Goal: Task Accomplishment & Management: Complete application form

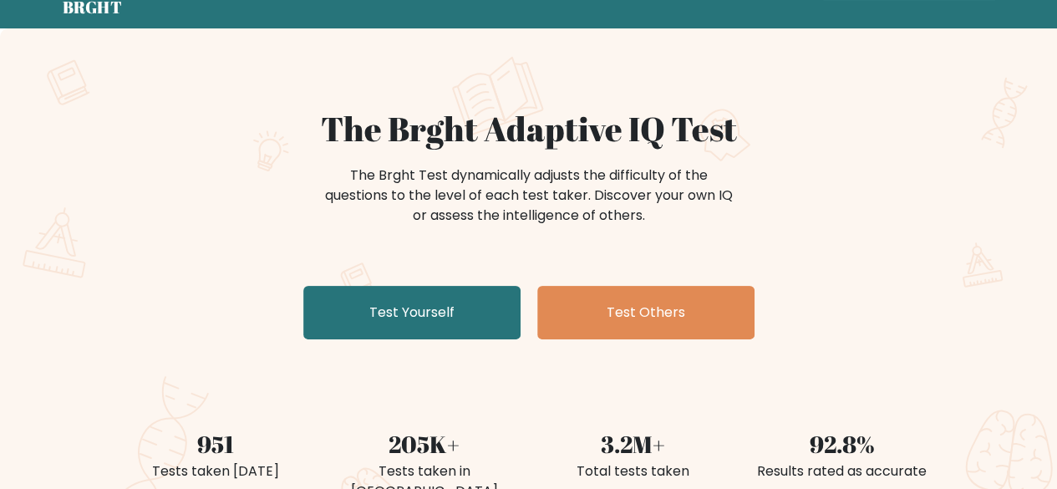
scroll to position [84, 0]
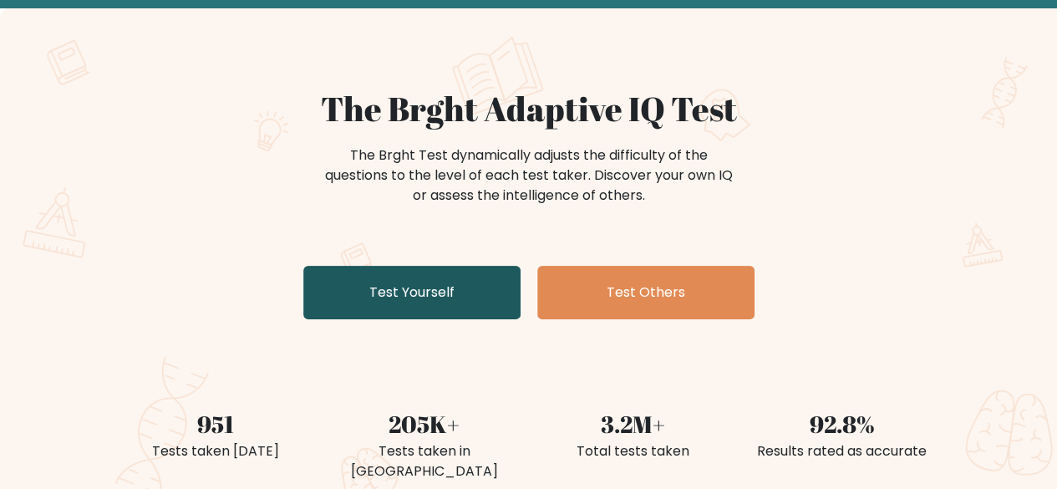
click at [439, 309] on link "Test Yourself" at bounding box center [411, 292] width 217 height 53
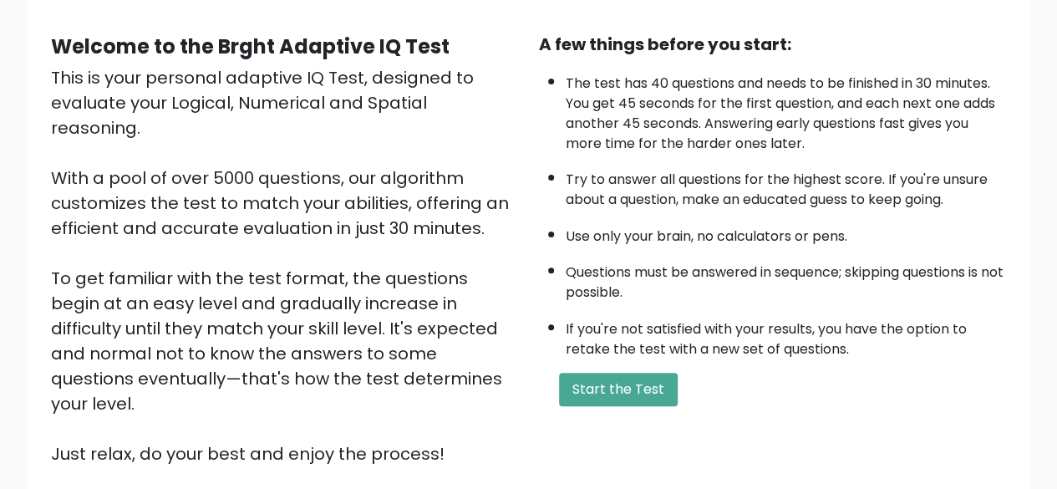
scroll to position [167, 0]
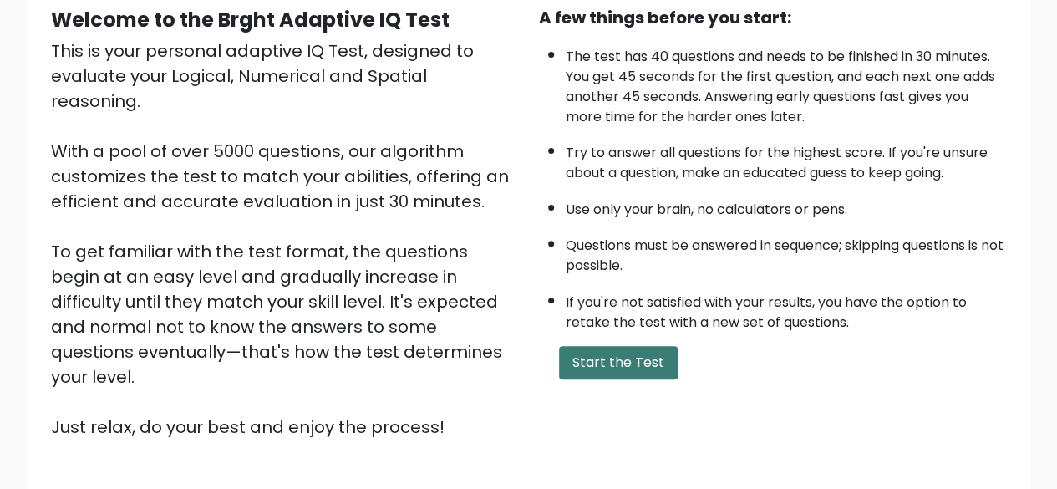
click at [602, 371] on button "Start the Test" at bounding box center [618, 362] width 119 height 33
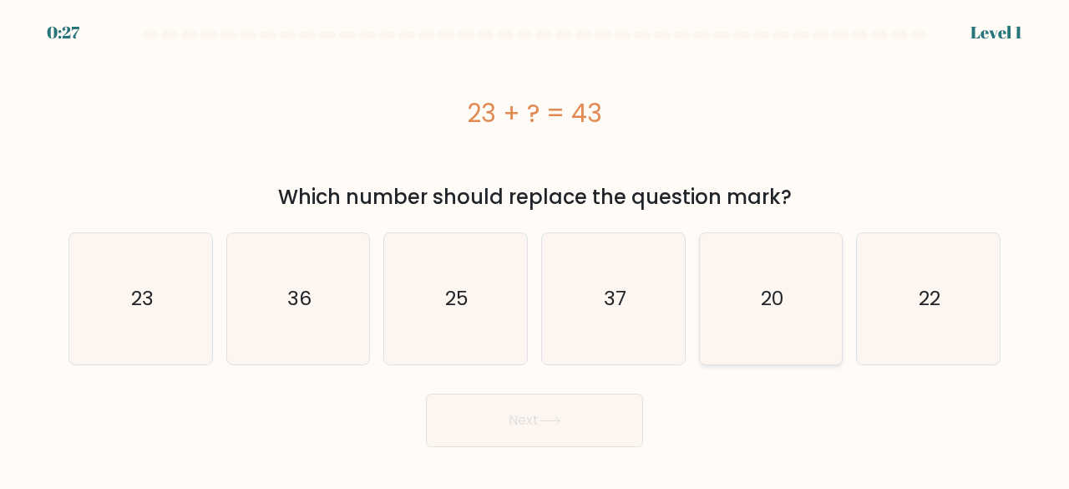
click at [803, 299] on icon "20" at bounding box center [771, 298] width 131 height 131
click at [536, 249] on input "e. 20" at bounding box center [535, 247] width 1 height 4
radio input "true"
click at [625, 424] on button "Next" at bounding box center [534, 420] width 217 height 53
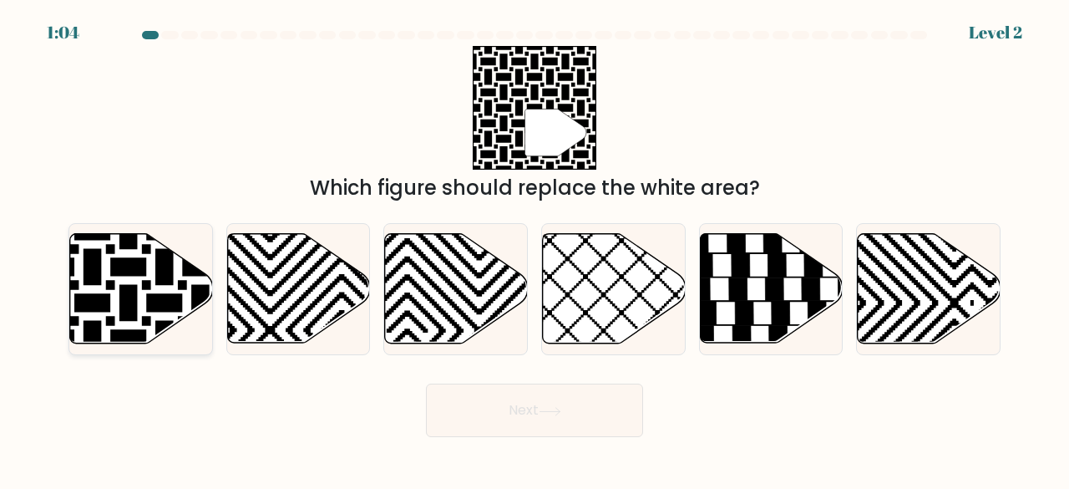
click at [112, 257] on icon at bounding box center [141, 288] width 143 height 109
click at [535, 249] on input "a." at bounding box center [535, 247] width 1 height 4
radio input "true"
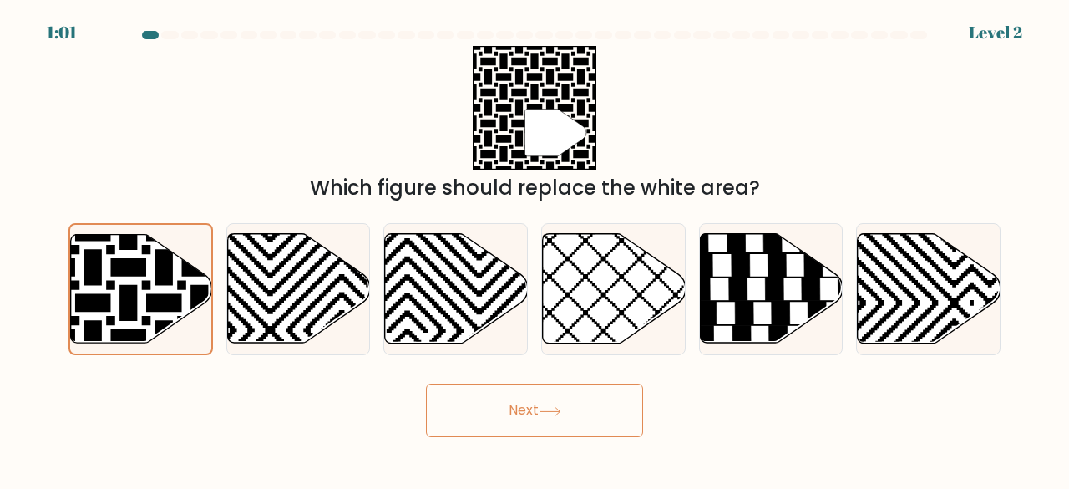
click at [561, 416] on button "Next" at bounding box center [534, 409] width 217 height 53
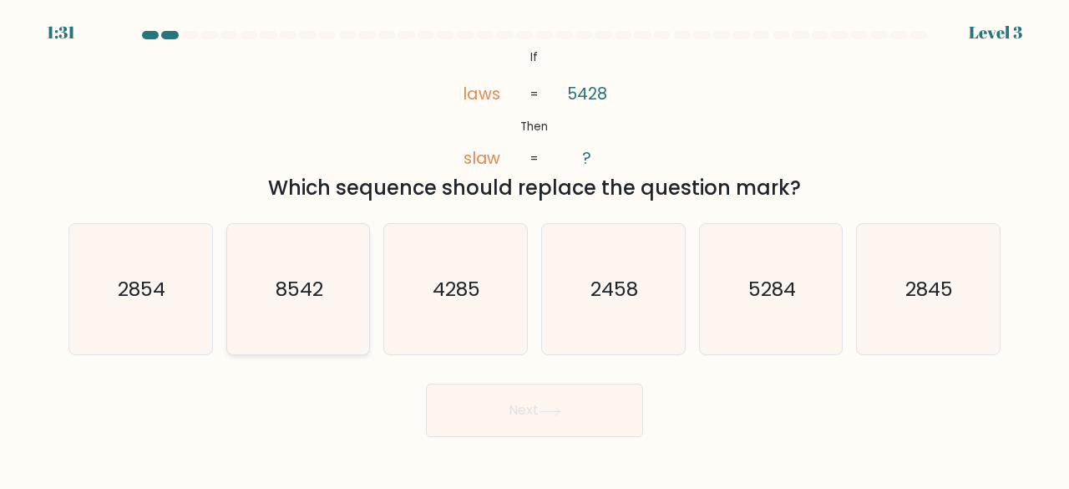
click at [325, 292] on icon "8542" at bounding box center [298, 289] width 131 height 131
click at [535, 249] on input "b. 8542" at bounding box center [535, 247] width 1 height 4
radio input "true"
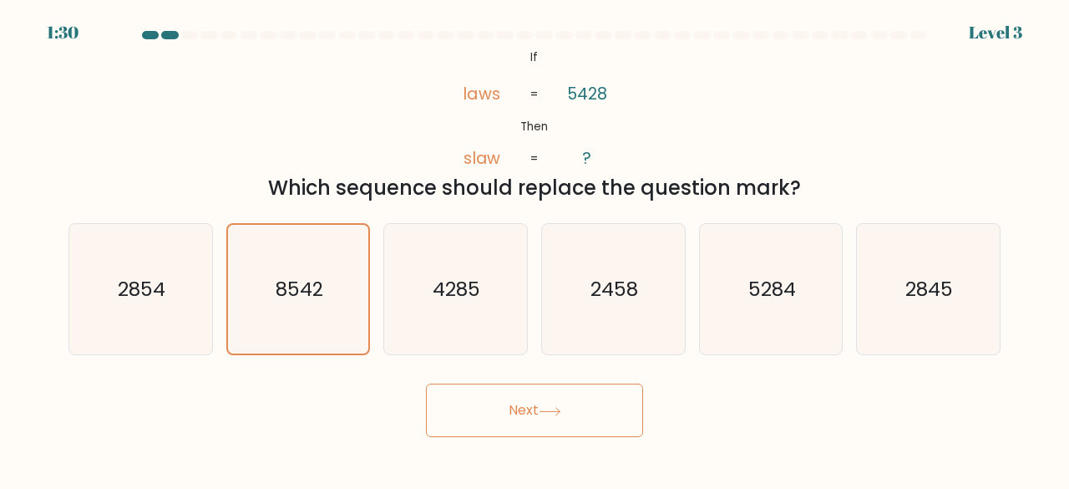
click at [603, 433] on button "Next" at bounding box center [534, 409] width 217 height 53
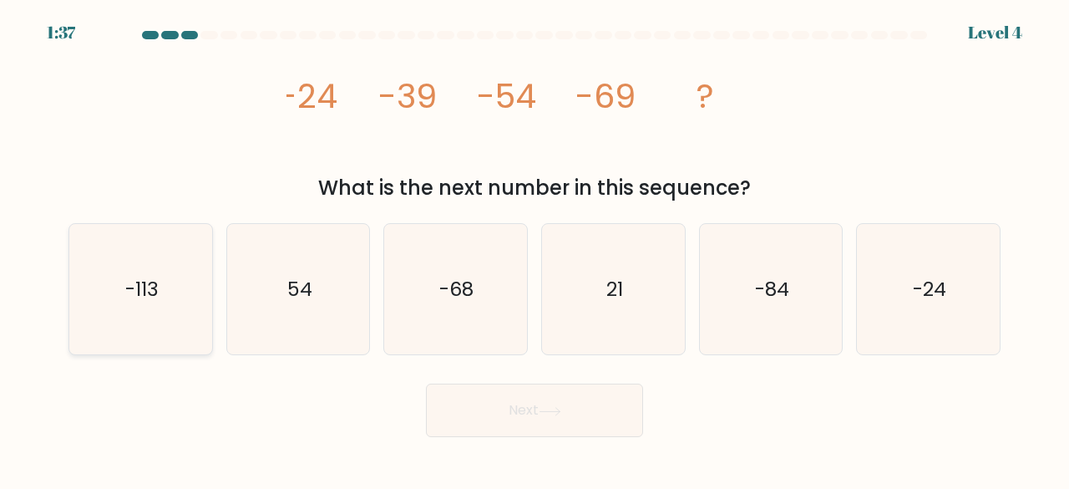
click at [172, 327] on icon "-113" at bounding box center [140, 289] width 131 height 131
click at [535, 249] on input "a. -113" at bounding box center [535, 247] width 1 height 4
radio input "true"
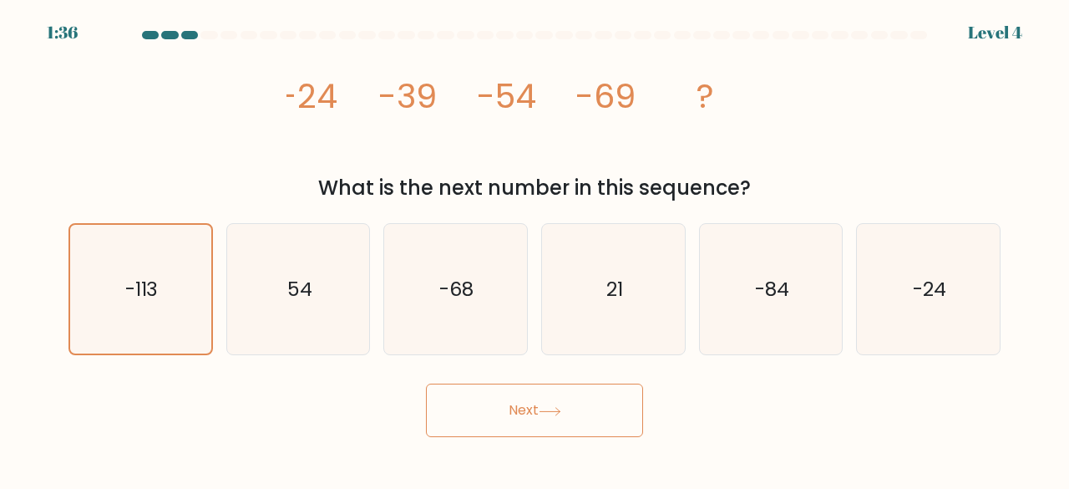
click at [611, 419] on button "Next" at bounding box center [534, 409] width 217 height 53
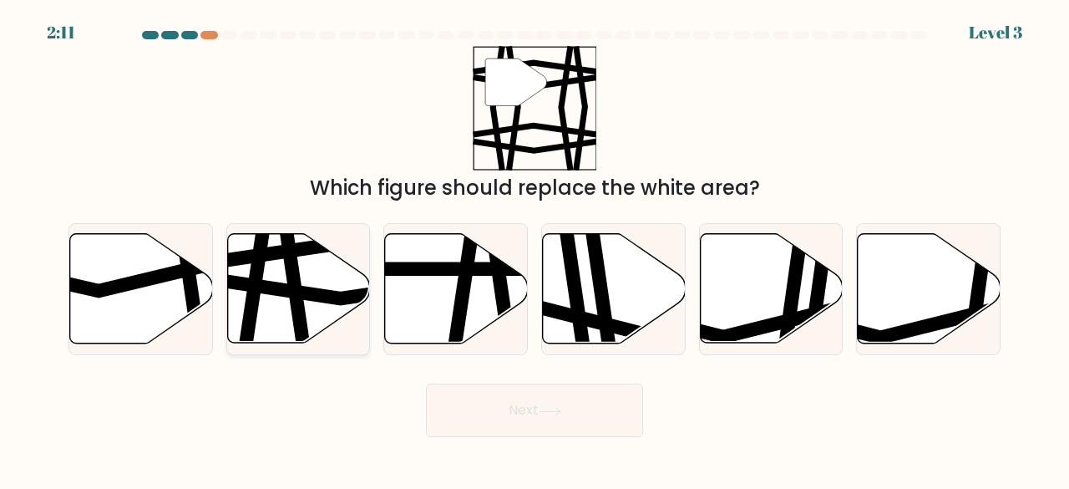
click at [274, 270] on icon at bounding box center [298, 288] width 143 height 109
click at [535, 249] on input "b." at bounding box center [535, 247] width 1 height 4
radio input "true"
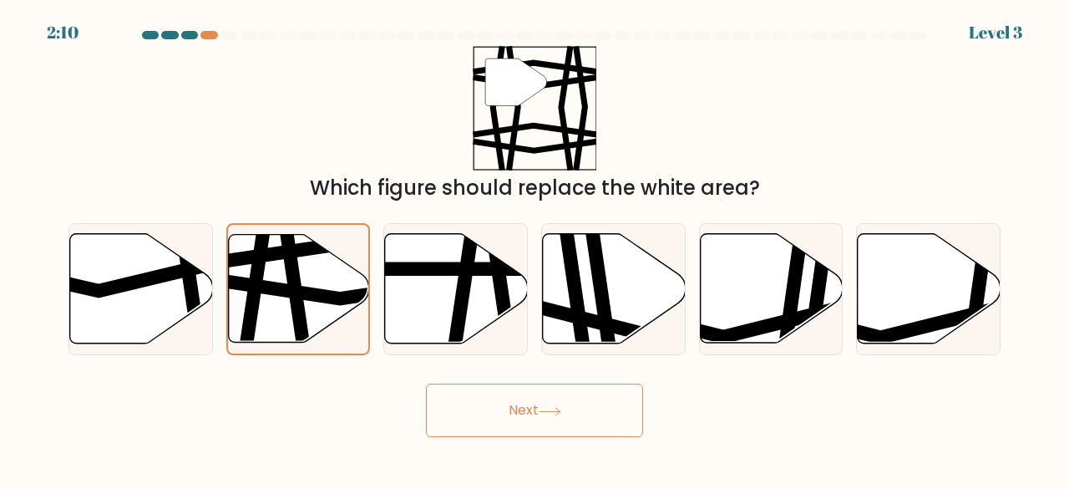
click at [548, 419] on button "Next" at bounding box center [534, 409] width 217 height 53
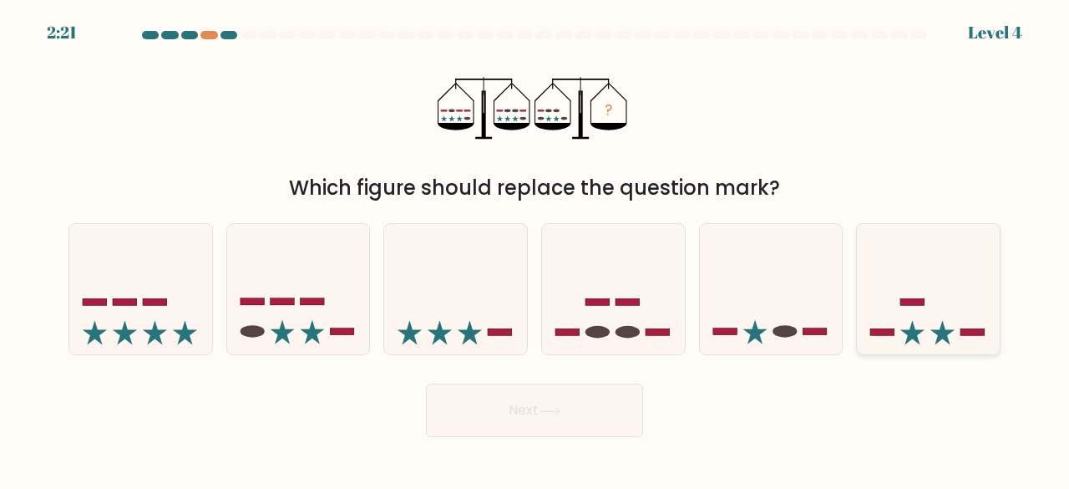
click at [950, 317] on icon at bounding box center [928, 289] width 143 height 118
click at [536, 249] on input "f." at bounding box center [535, 247] width 1 height 4
radio input "true"
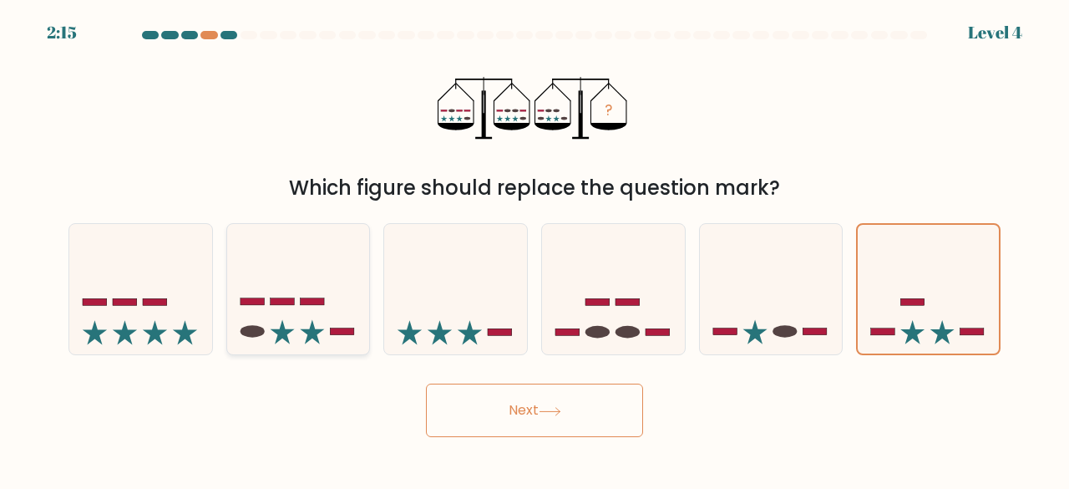
click at [302, 323] on icon at bounding box center [298, 289] width 143 height 118
click at [535, 249] on input "b." at bounding box center [535, 247] width 1 height 4
radio input "true"
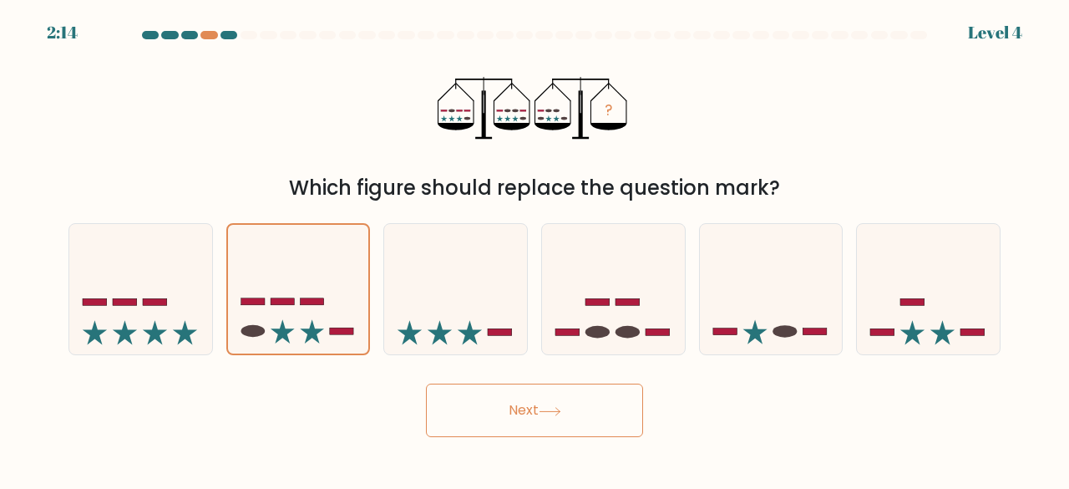
click at [475, 427] on button "Next" at bounding box center [534, 409] width 217 height 53
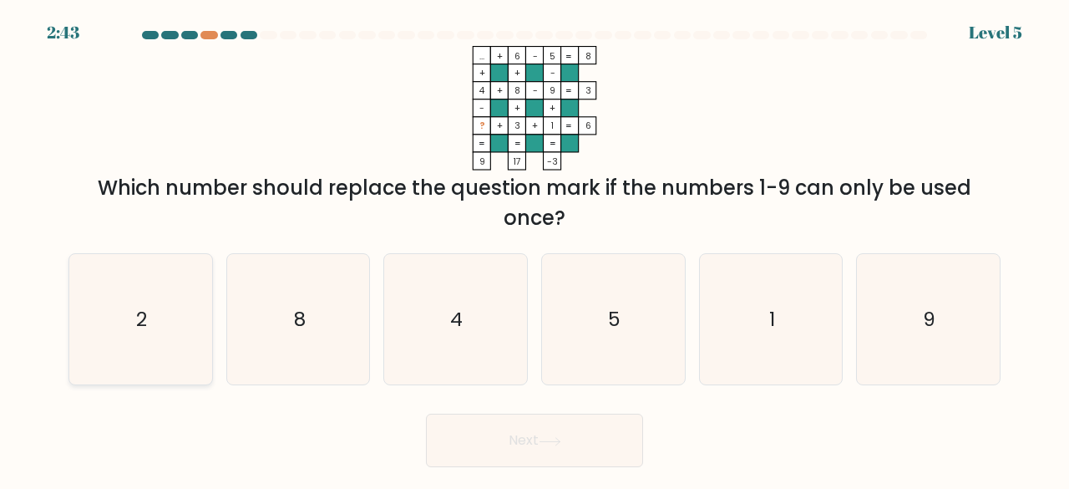
click at [123, 335] on icon "2" at bounding box center [140, 319] width 131 height 131
click at [535, 249] on input "a. 2" at bounding box center [535, 247] width 1 height 4
radio input "true"
click at [538, 437] on button "Next" at bounding box center [534, 440] width 217 height 53
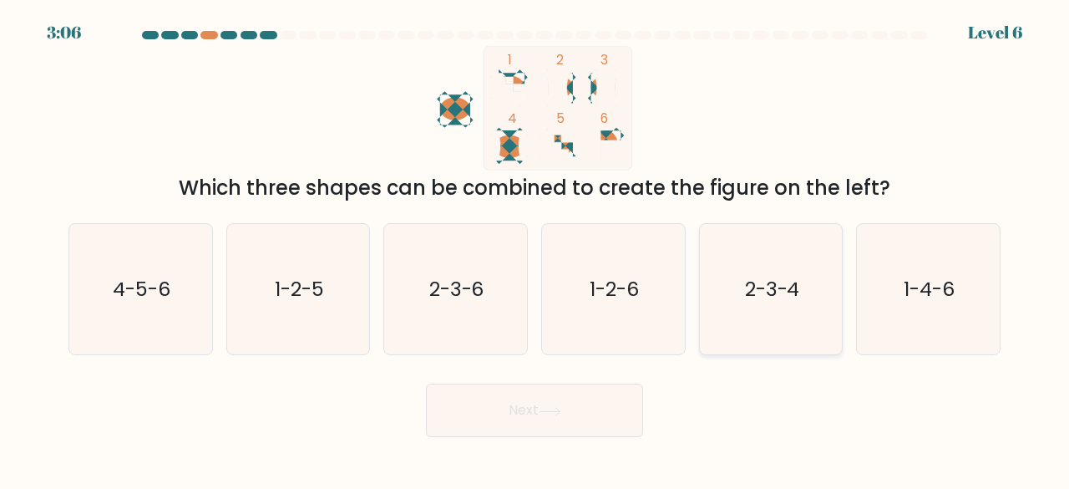
click at [819, 278] on icon "2-3-4" at bounding box center [771, 289] width 131 height 131
click at [536, 249] on input "e. 2-3-4" at bounding box center [535, 247] width 1 height 4
radio input "true"
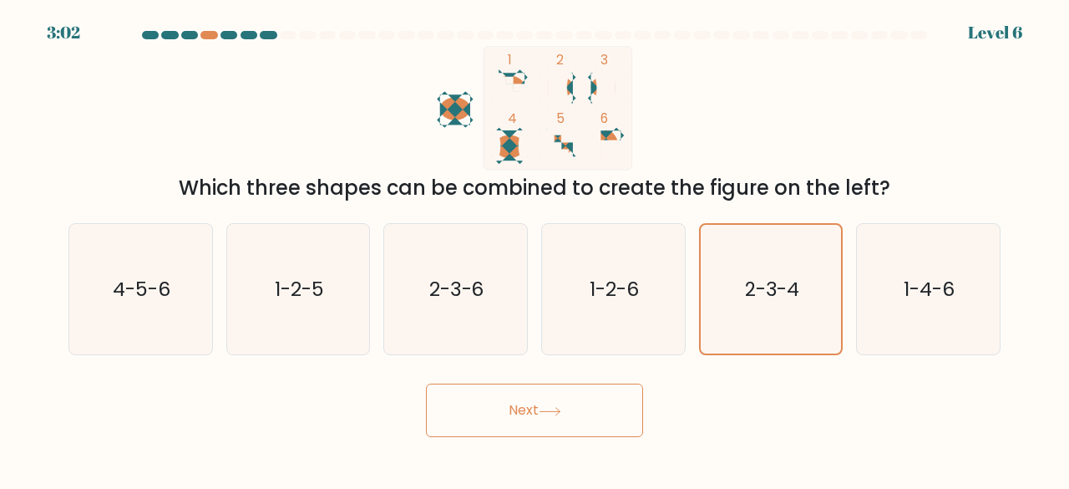
click at [595, 420] on button "Next" at bounding box center [534, 409] width 217 height 53
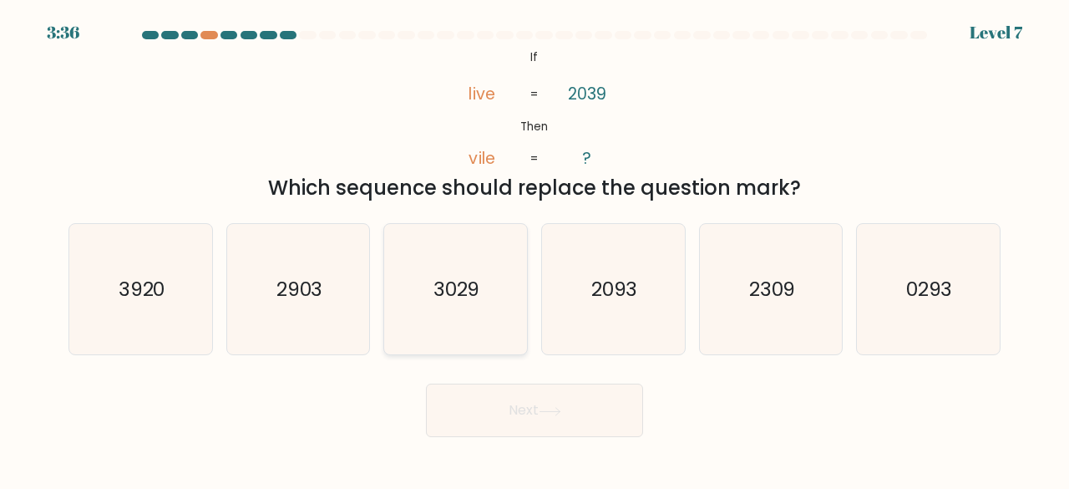
click at [447, 259] on icon "3029" at bounding box center [455, 289] width 131 height 131
click at [535, 249] on input "c. 3029" at bounding box center [535, 247] width 1 height 4
radio input "true"
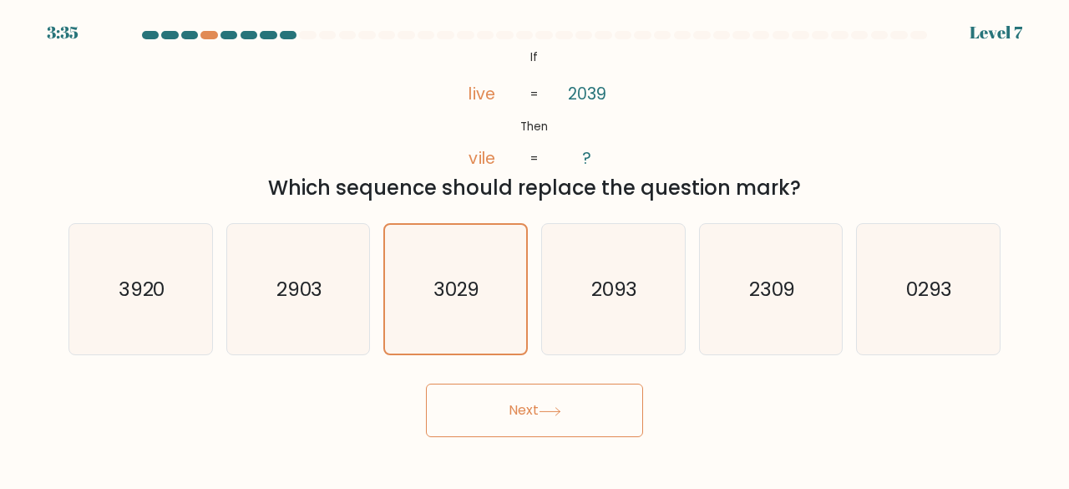
click at [526, 415] on button "Next" at bounding box center [534, 409] width 217 height 53
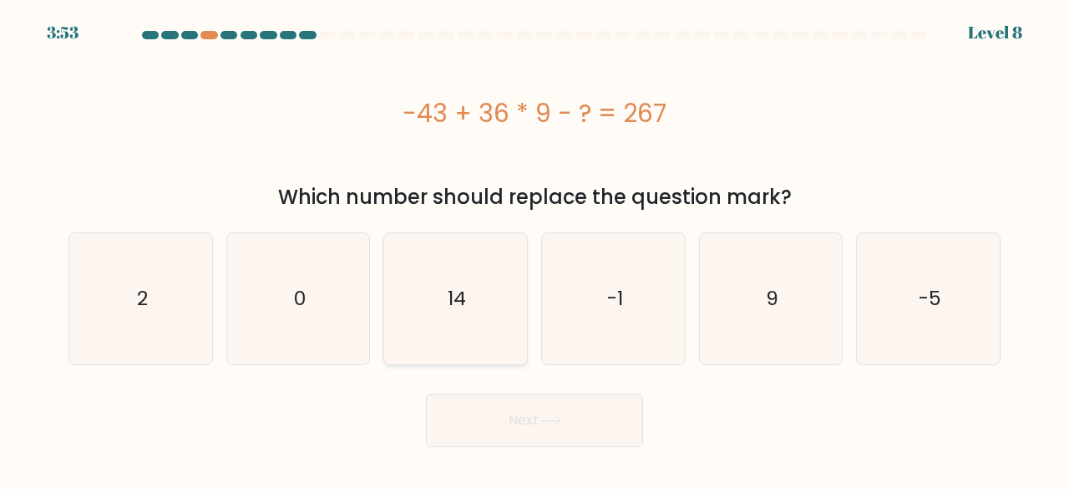
click at [444, 325] on icon "14" at bounding box center [455, 298] width 131 height 131
click at [535, 249] on input "c. 14" at bounding box center [535, 247] width 1 height 4
radio input "true"
click at [541, 441] on button "Next" at bounding box center [534, 420] width 217 height 53
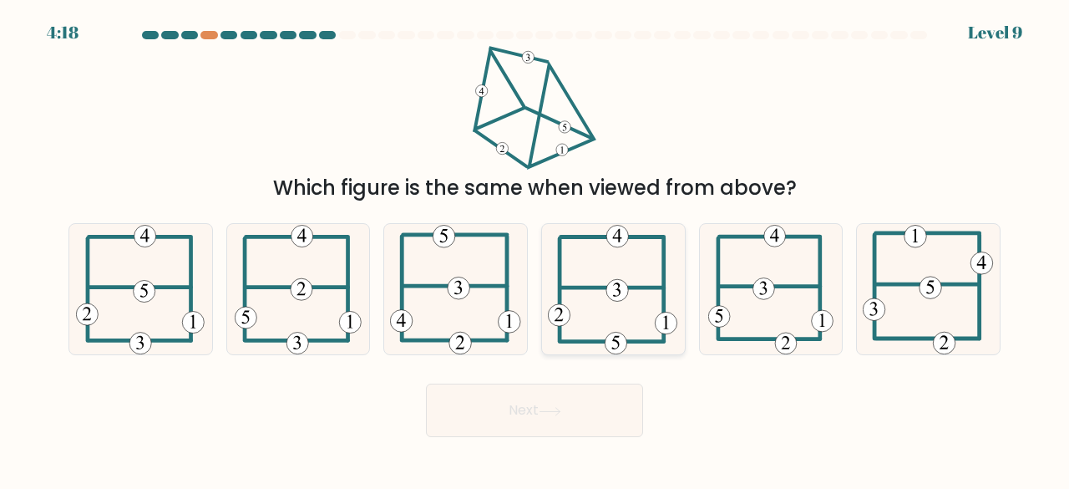
click at [641, 296] on icon at bounding box center [613, 289] width 130 height 131
click at [536, 249] on input "d." at bounding box center [535, 247] width 1 height 4
radio input "true"
click at [590, 392] on button "Next" at bounding box center [534, 409] width 217 height 53
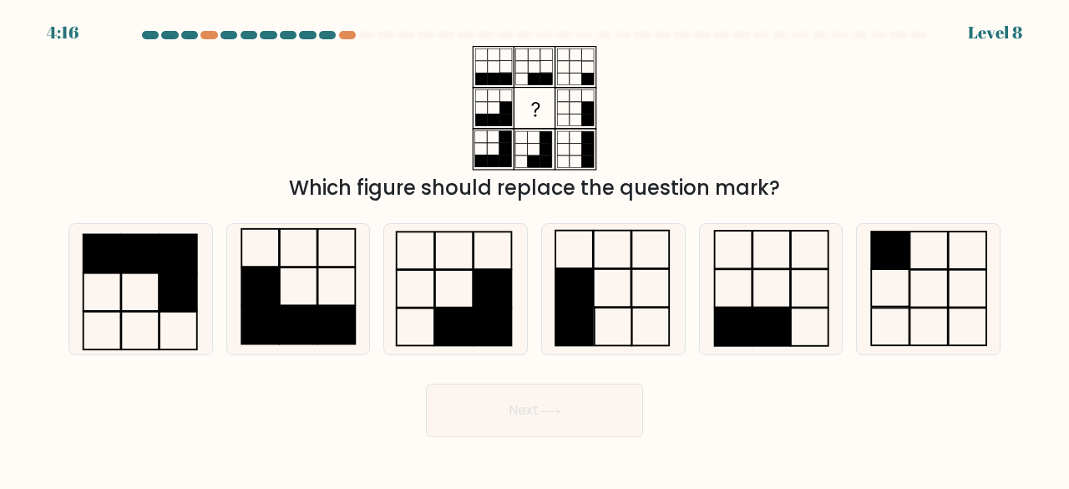
click at [585, 402] on button "Next" at bounding box center [534, 409] width 217 height 53
click at [458, 335] on rect at bounding box center [454, 327] width 38 height 38
click at [535, 249] on input "c." at bounding box center [535, 247] width 1 height 4
radio input "true"
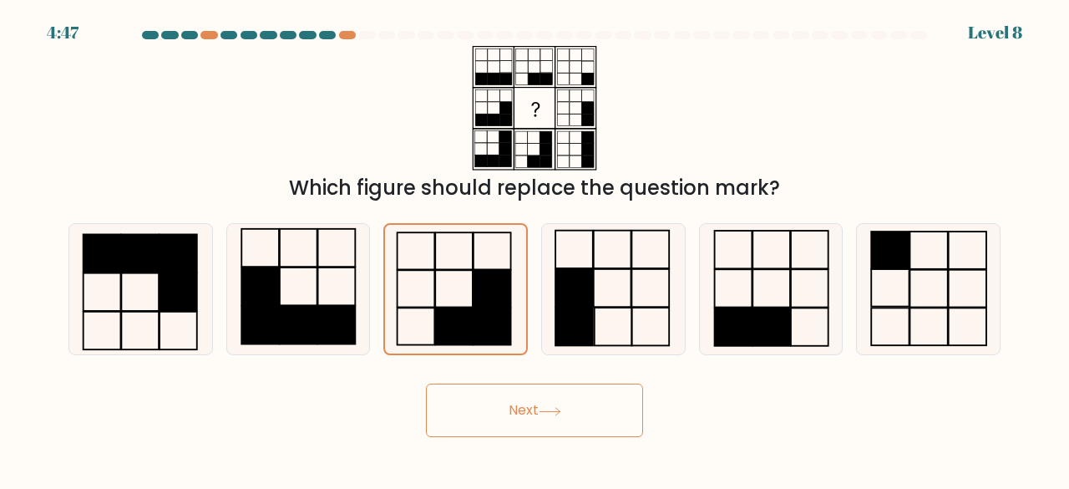
click at [607, 406] on button "Next" at bounding box center [534, 409] width 217 height 53
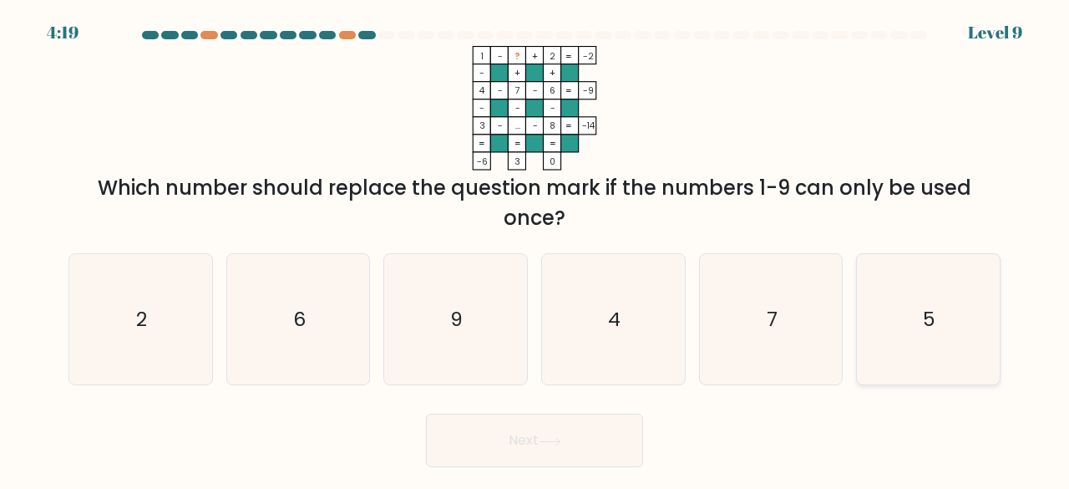
click at [951, 326] on icon "5" at bounding box center [928, 319] width 131 height 131
click at [536, 249] on input "f. 5" at bounding box center [535, 247] width 1 height 4
radio input "true"
click at [507, 446] on button "Next" at bounding box center [534, 440] width 217 height 53
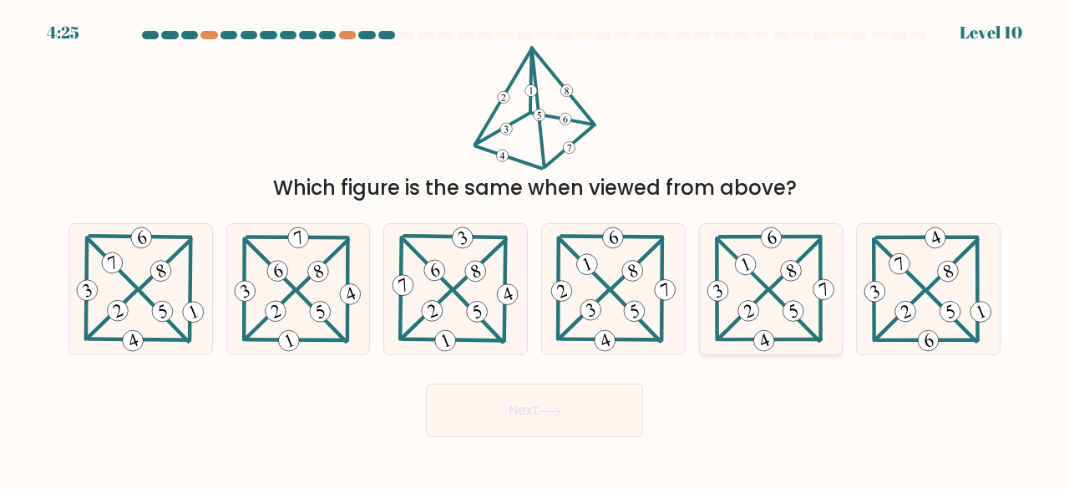
click at [785, 292] on icon at bounding box center [771, 289] width 134 height 131
click at [536, 249] on input "e." at bounding box center [535, 247] width 1 height 4
radio input "true"
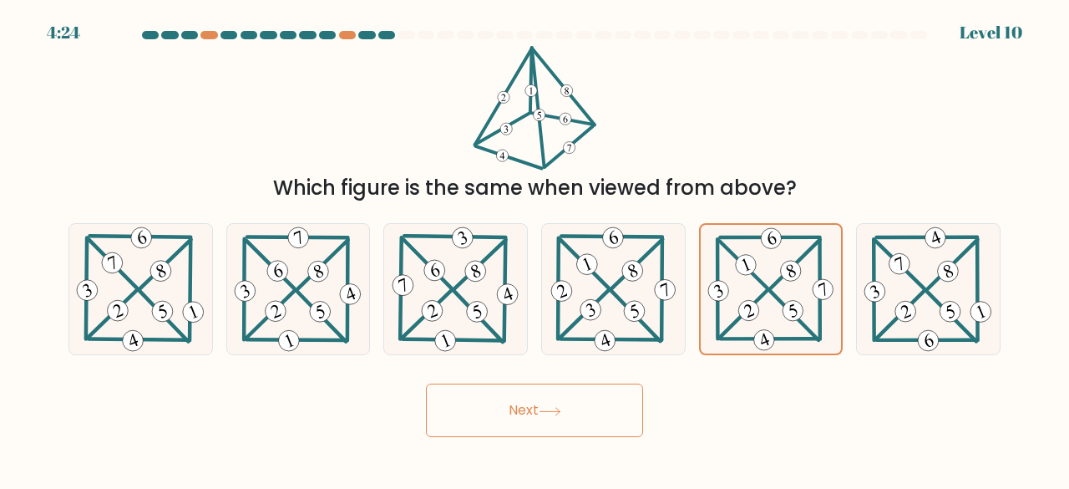
click at [557, 440] on body "4:24 Level 10" at bounding box center [534, 244] width 1069 height 489
click at [568, 420] on button "Next" at bounding box center [534, 409] width 217 height 53
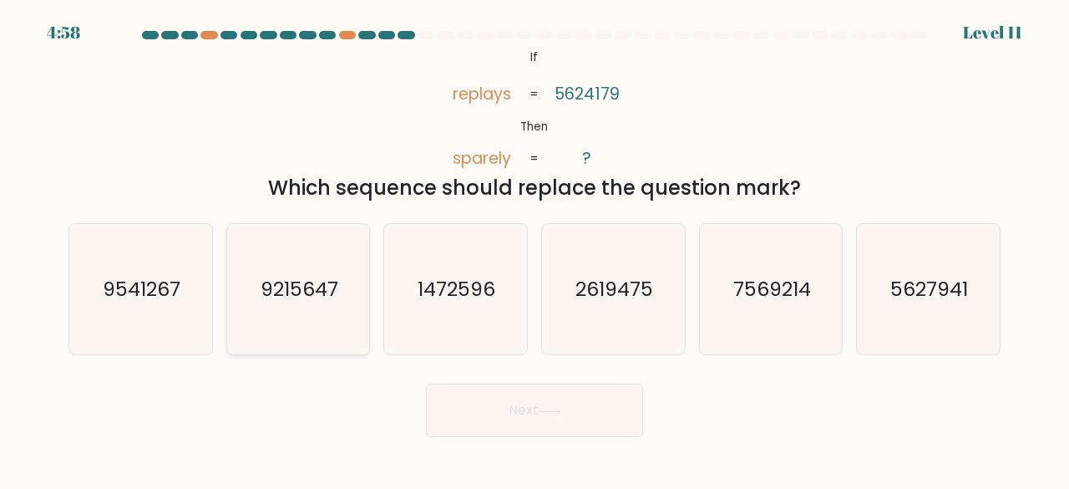
click at [314, 296] on text "9215647" at bounding box center [300, 289] width 78 height 28
click at [535, 249] on input "b. 9215647" at bounding box center [535, 247] width 1 height 4
radio input "true"
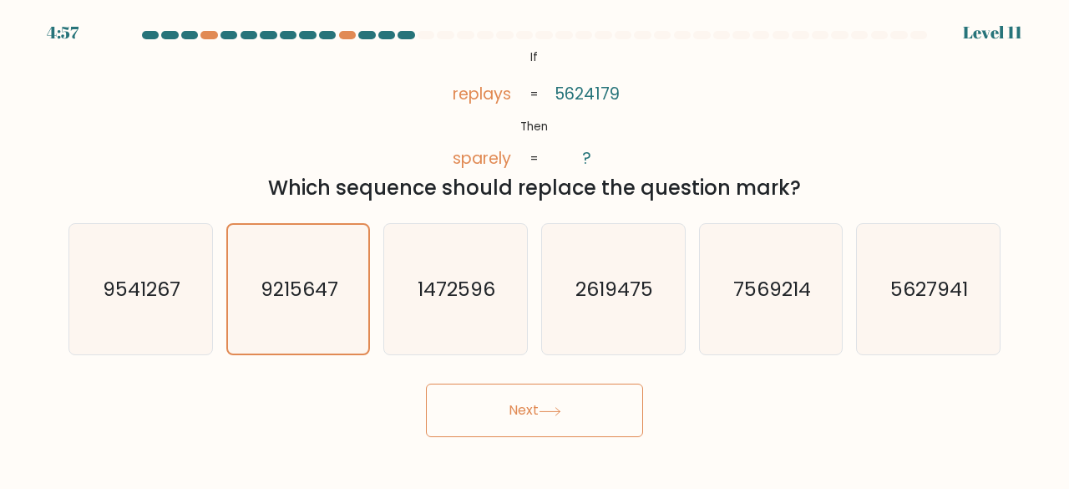
click at [582, 399] on button "Next" at bounding box center [534, 409] width 217 height 53
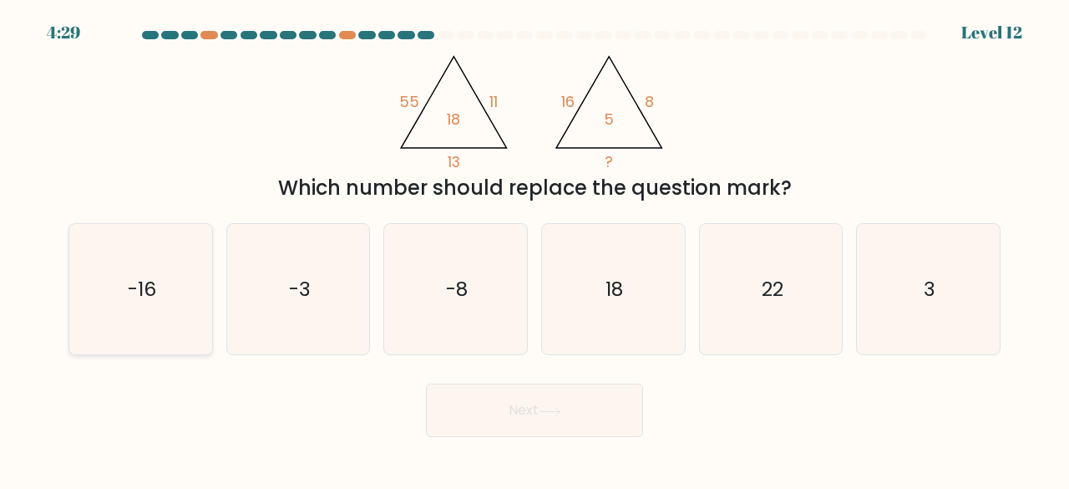
click at [170, 290] on icon "-16" at bounding box center [140, 289] width 131 height 131
click at [535, 249] on input "a. -16" at bounding box center [535, 247] width 1 height 4
radio input "true"
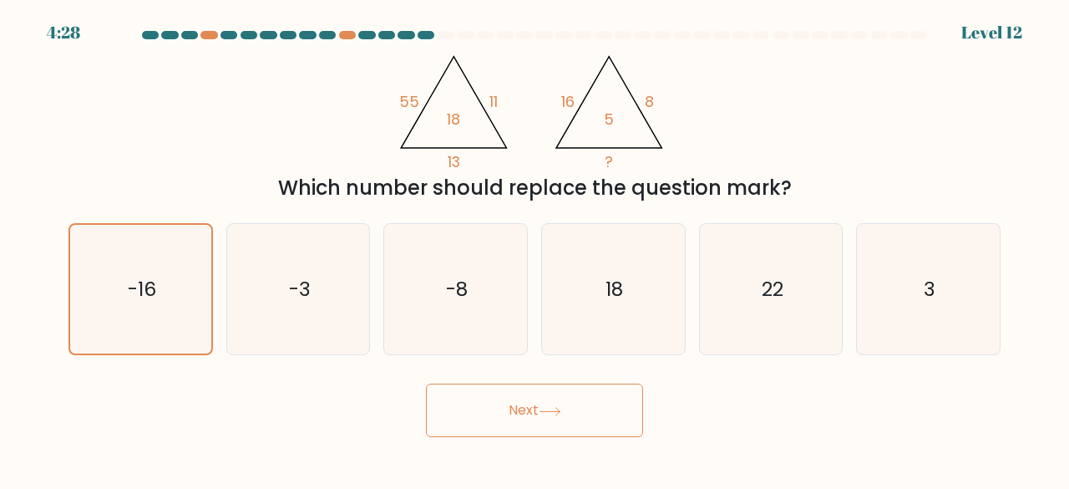
click at [622, 389] on button "Next" at bounding box center [534, 409] width 217 height 53
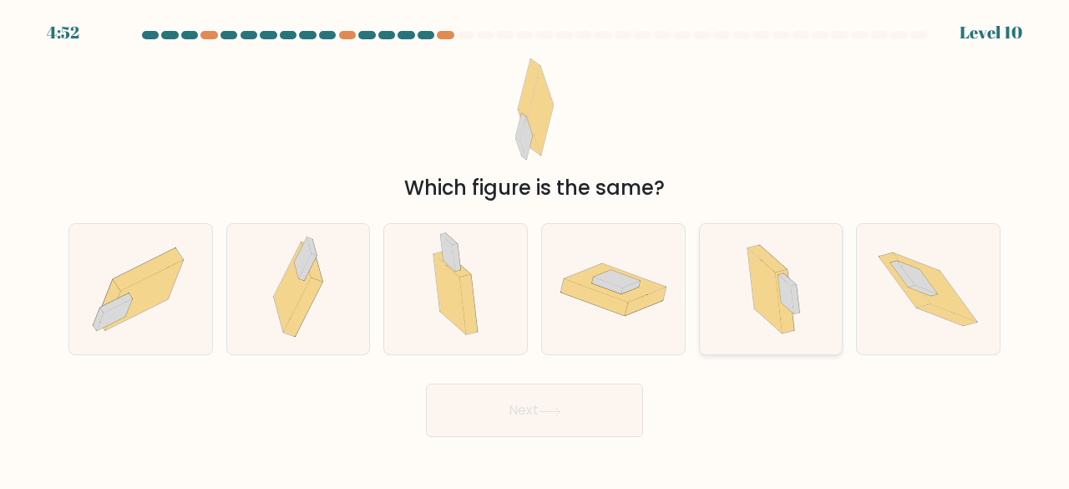
click at [775, 292] on icon at bounding box center [765, 290] width 34 height 85
click at [536, 249] on input "e." at bounding box center [535, 247] width 1 height 4
radio input "true"
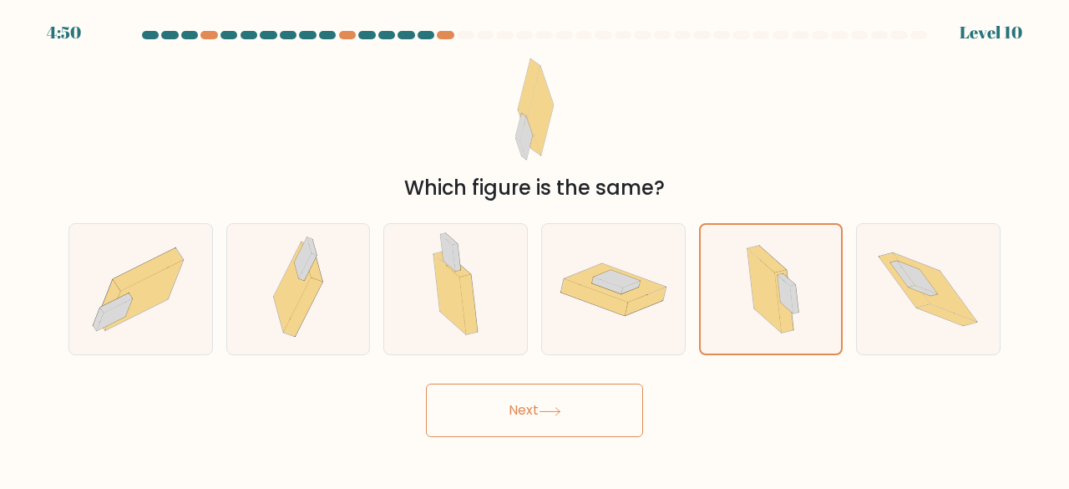
click at [557, 429] on button "Next" at bounding box center [534, 409] width 217 height 53
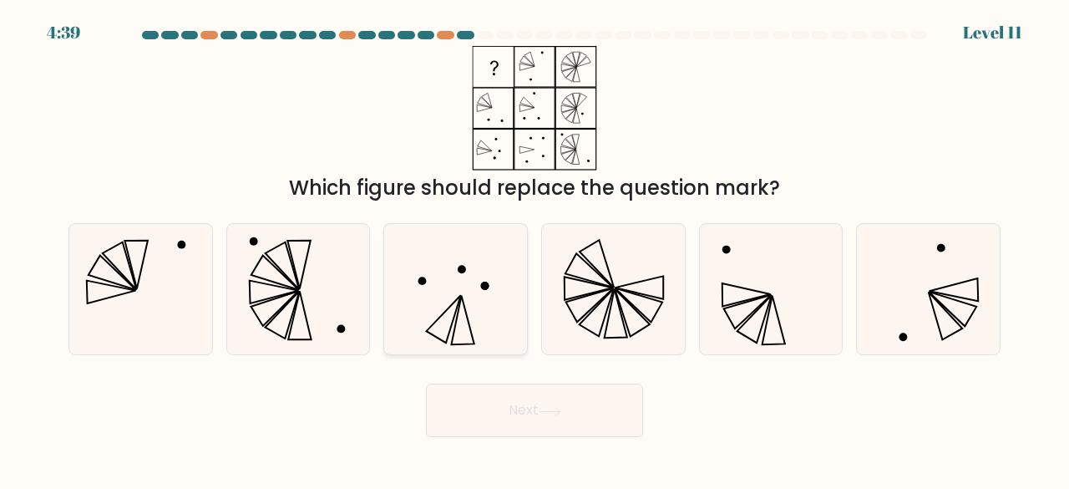
click at [477, 333] on icon at bounding box center [455, 289] width 131 height 131
click at [535, 249] on input "c." at bounding box center [535, 247] width 1 height 4
radio input "true"
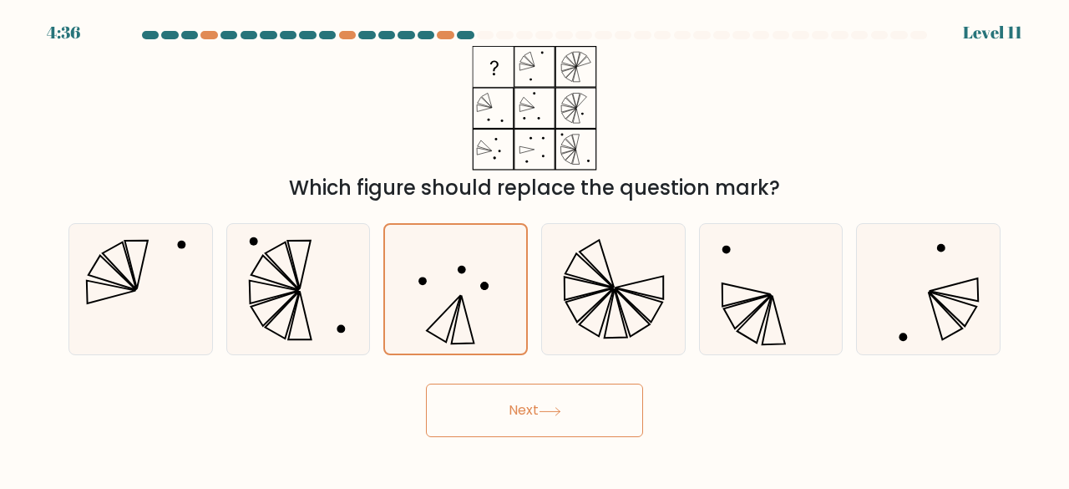
click at [544, 411] on icon at bounding box center [550, 412] width 20 height 8
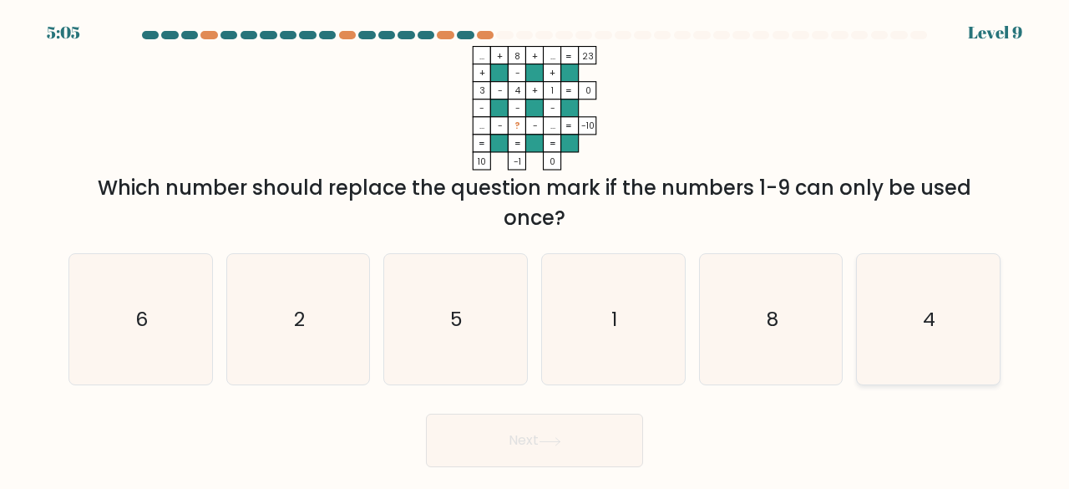
click at [904, 333] on icon "4" at bounding box center [928, 319] width 131 height 131
click at [536, 249] on input "f. 4" at bounding box center [535, 247] width 1 height 4
radio input "true"
click at [622, 429] on button "Next" at bounding box center [534, 440] width 217 height 53
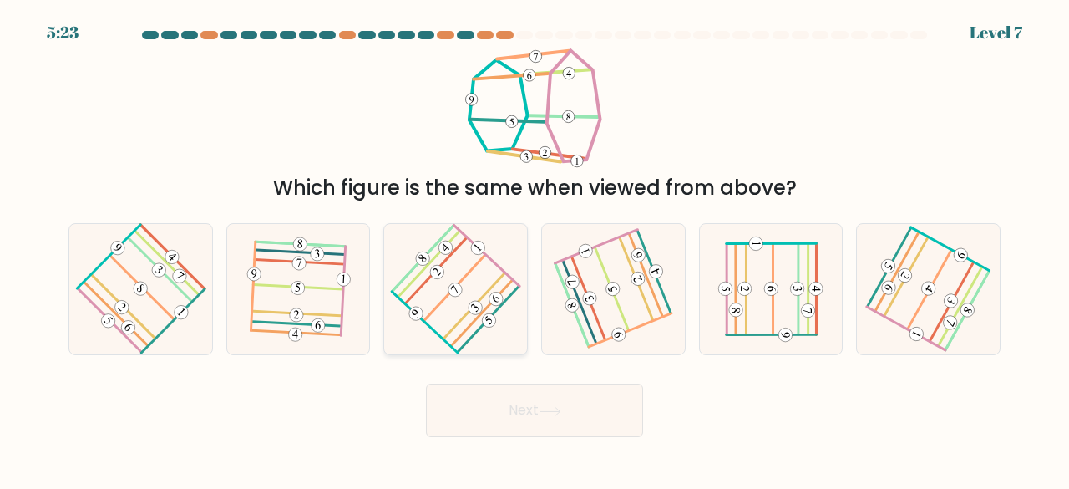
click at [470, 290] on icon at bounding box center [456, 288] width 104 height 104
click at [535, 249] on input "c." at bounding box center [535, 247] width 1 height 4
radio input "true"
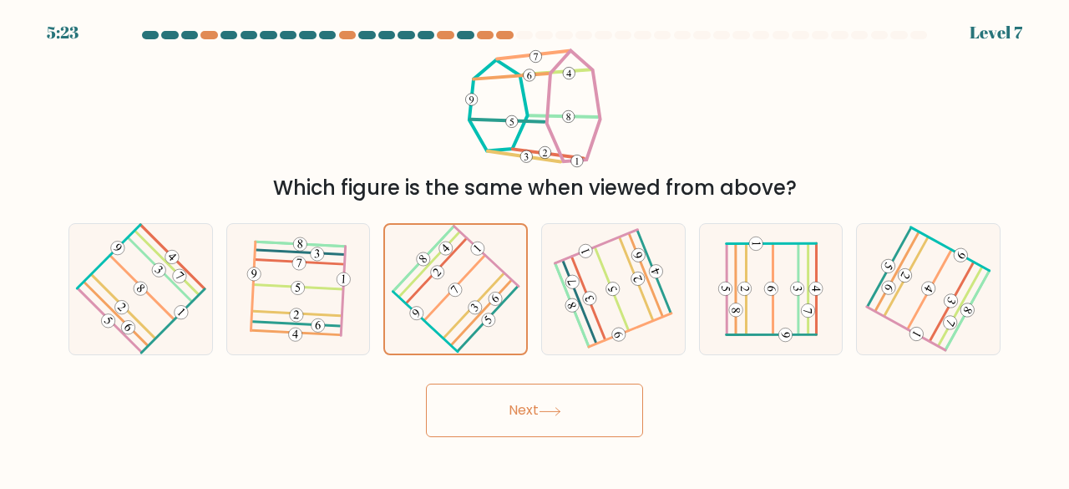
click at [620, 404] on button "Next" at bounding box center [534, 409] width 217 height 53
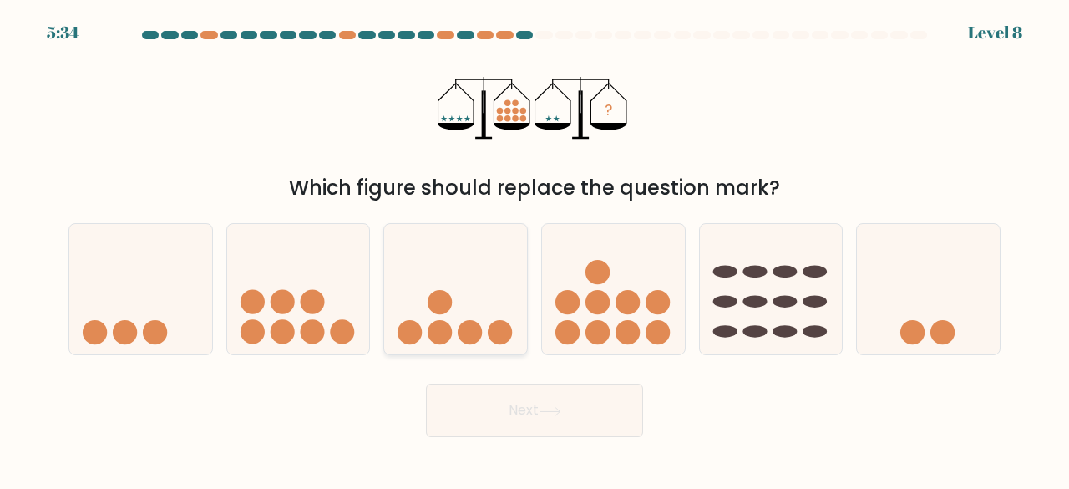
click at [461, 333] on circle at bounding box center [470, 332] width 24 height 24
click at [535, 249] on input "c." at bounding box center [535, 247] width 1 height 4
radio input "true"
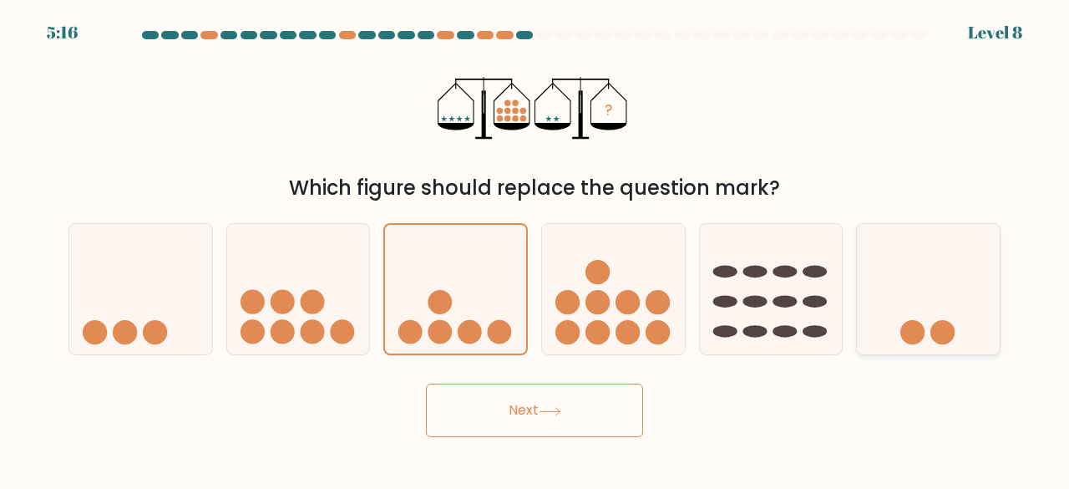
click at [941, 332] on circle at bounding box center [943, 332] width 24 height 24
click at [536, 249] on input "f." at bounding box center [535, 247] width 1 height 4
radio input "true"
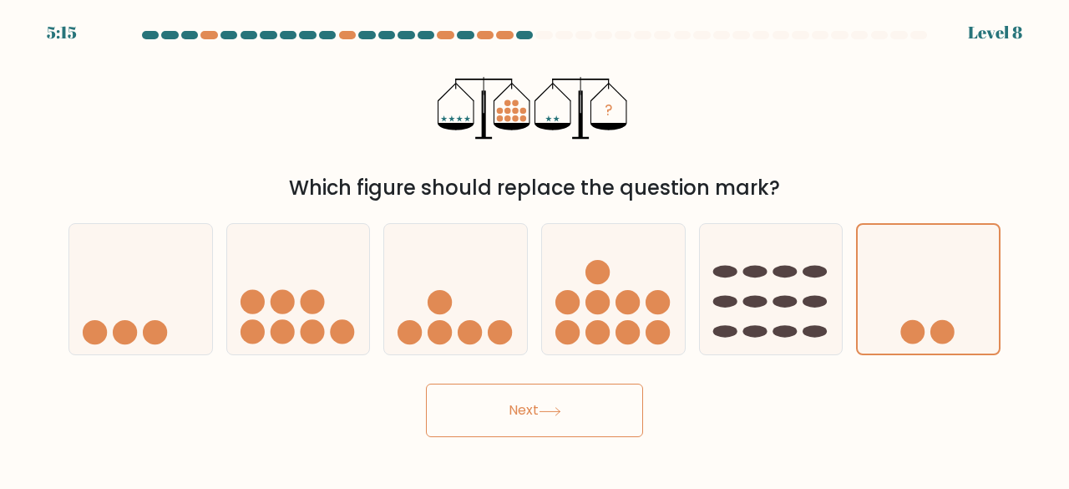
click at [614, 427] on button "Next" at bounding box center [534, 409] width 217 height 53
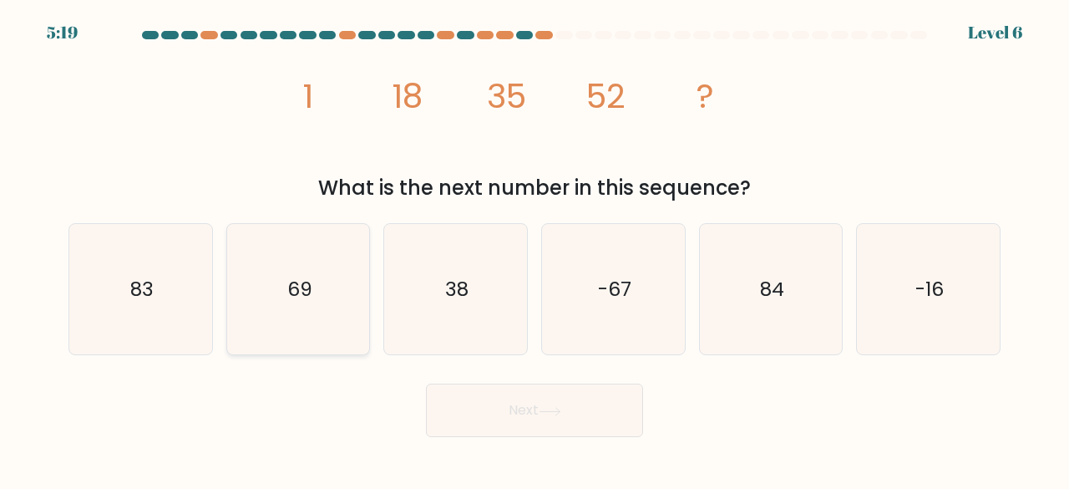
click at [291, 301] on text "69" at bounding box center [299, 289] width 25 height 28
click at [535, 249] on input "b. 69" at bounding box center [535, 247] width 1 height 4
radio input "true"
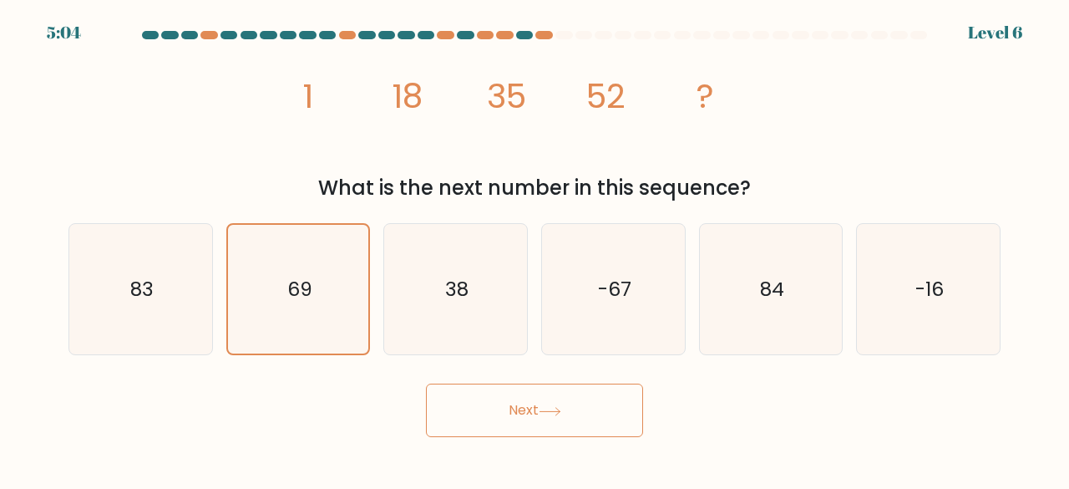
click at [582, 442] on body "5:04 Level 6" at bounding box center [534, 244] width 1069 height 489
click at [577, 429] on button "Next" at bounding box center [534, 409] width 217 height 53
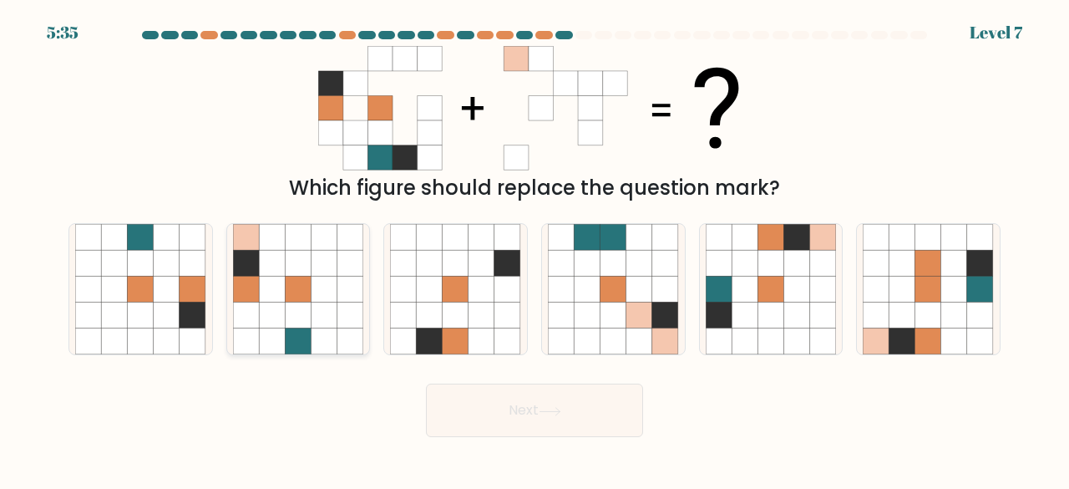
click at [275, 285] on icon at bounding box center [272, 290] width 26 height 26
click at [535, 249] on input "b." at bounding box center [535, 247] width 1 height 4
radio input "true"
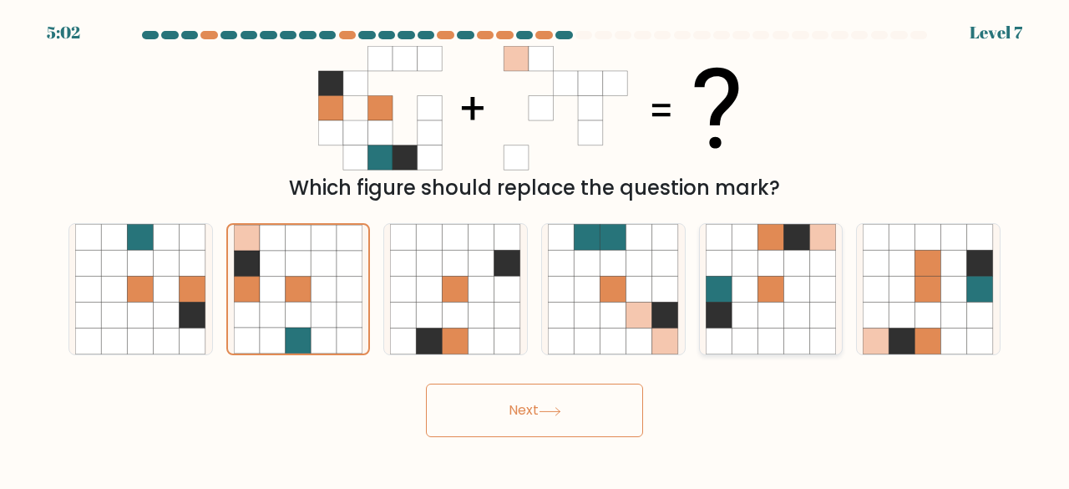
click at [758, 286] on icon at bounding box center [771, 290] width 26 height 26
click at [536, 249] on input "e." at bounding box center [535, 247] width 1 height 4
radio input "true"
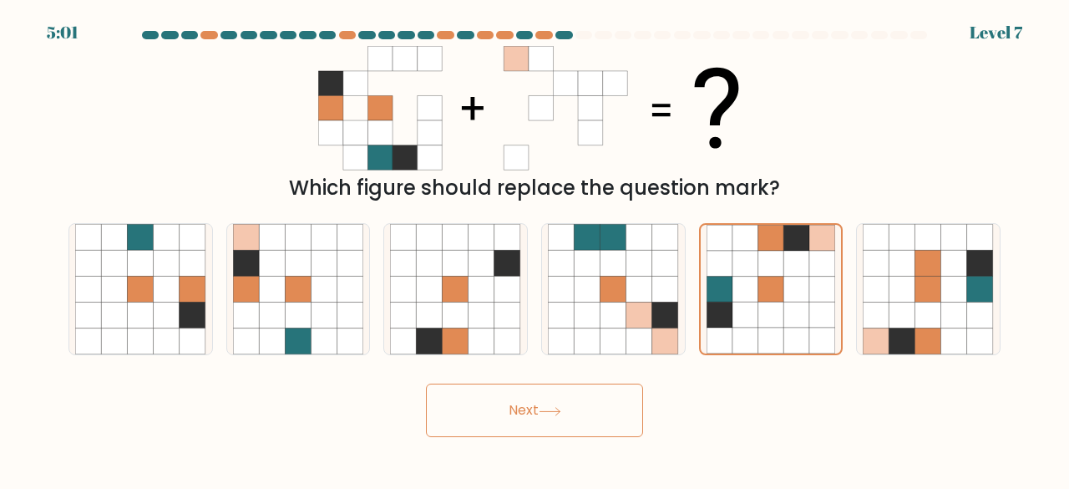
click at [561, 411] on icon at bounding box center [550, 411] width 23 height 9
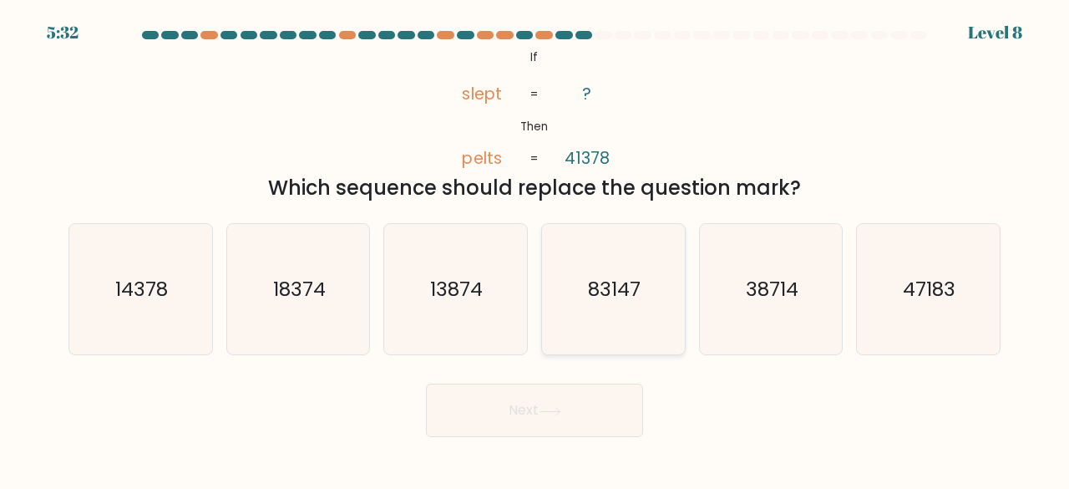
click at [602, 279] on text "83147" at bounding box center [614, 289] width 53 height 28
click at [536, 249] on input "d. 83147" at bounding box center [535, 247] width 1 height 4
radio input "true"
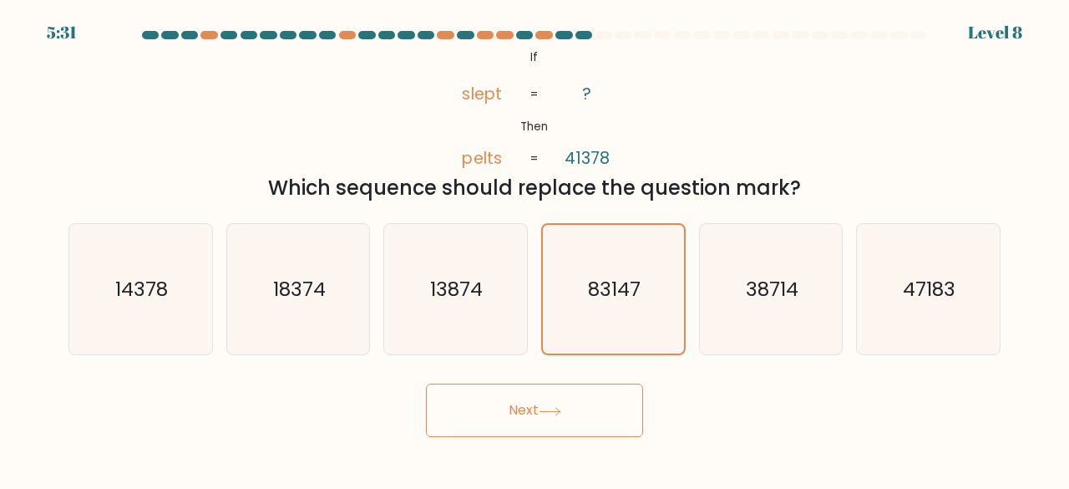
click at [569, 405] on button "Next" at bounding box center [534, 409] width 217 height 53
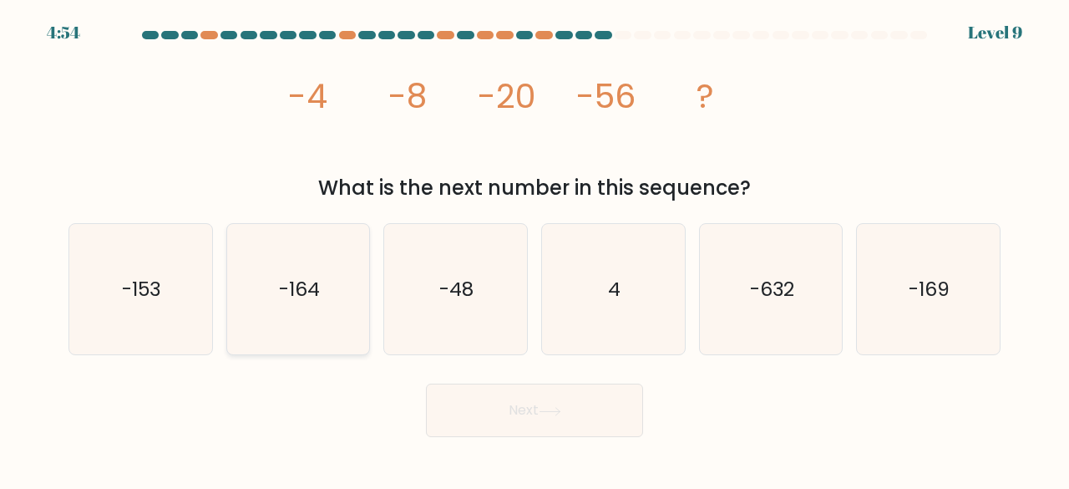
click at [265, 297] on icon "-164" at bounding box center [298, 289] width 131 height 131
click at [535, 249] on input "b. -164" at bounding box center [535, 247] width 1 height 4
radio input "true"
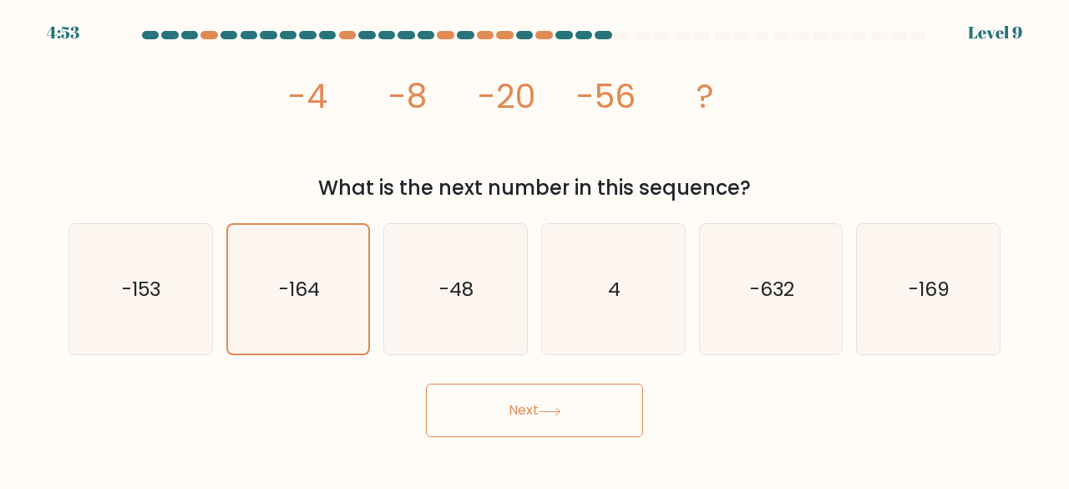
click at [550, 414] on icon at bounding box center [550, 411] width 23 height 9
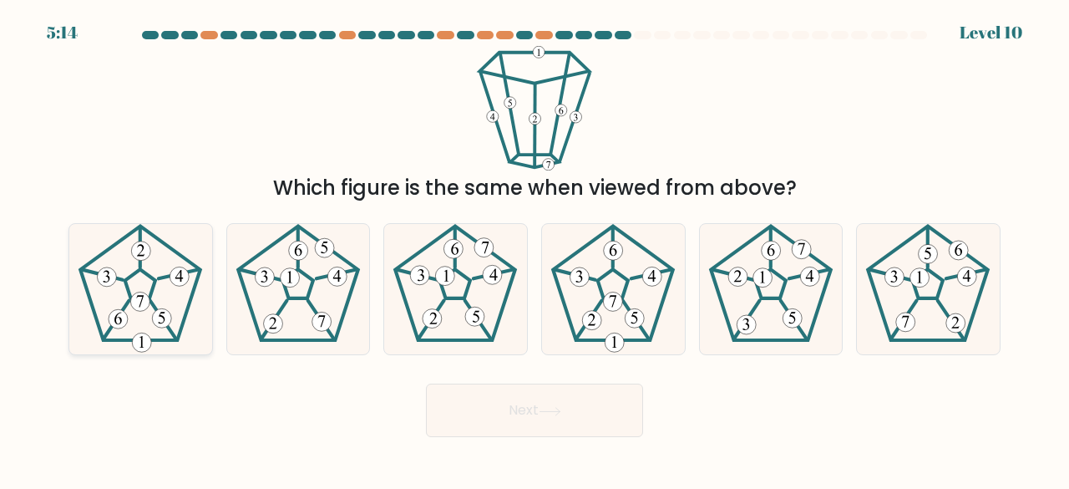
click at [147, 293] on icon at bounding box center [140, 289] width 131 height 131
click at [535, 249] on input "a." at bounding box center [535, 247] width 1 height 4
radio input "true"
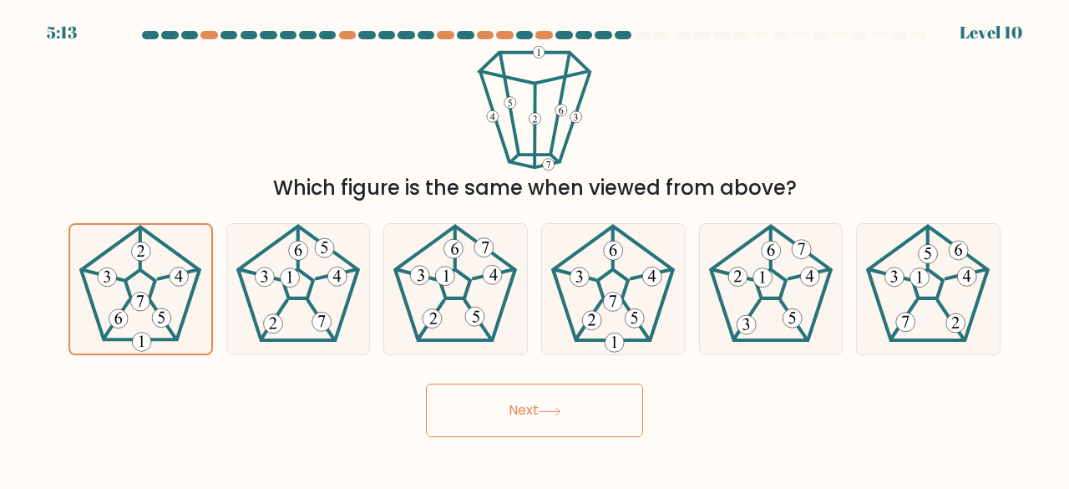
click at [578, 412] on button "Next" at bounding box center [534, 409] width 217 height 53
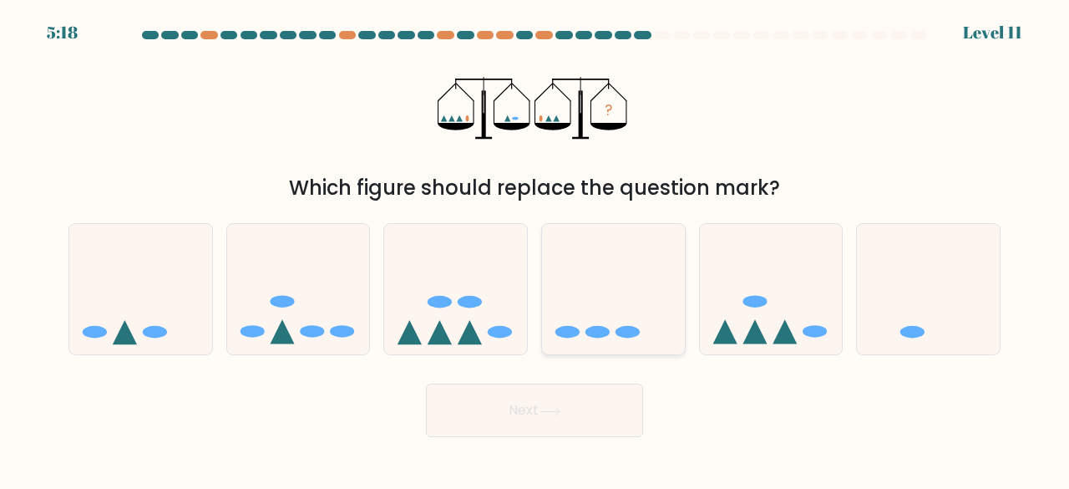
click at [592, 350] on div at bounding box center [613, 289] width 145 height 133
click at [536, 249] on input "d." at bounding box center [535, 247] width 1 height 4
radio input "true"
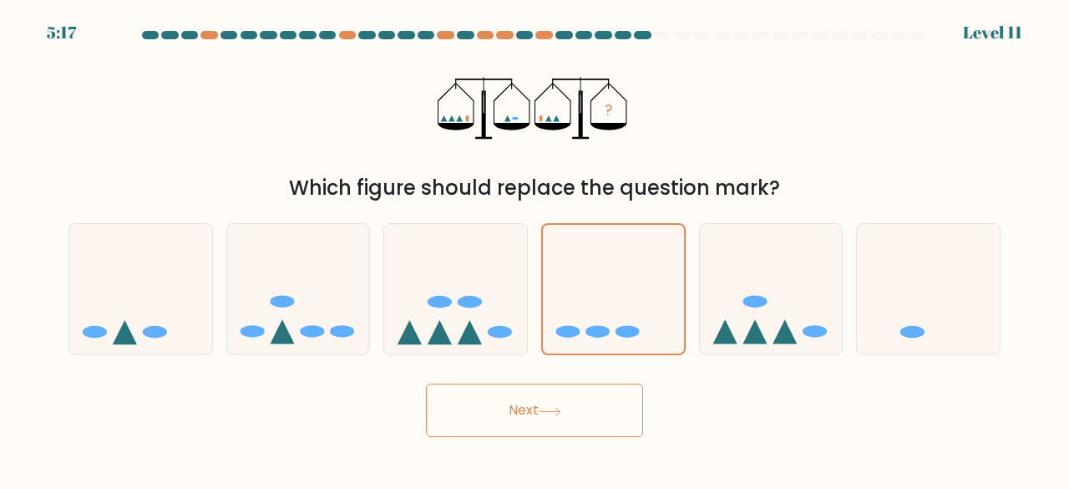
click at [579, 424] on button "Next" at bounding box center [534, 409] width 217 height 53
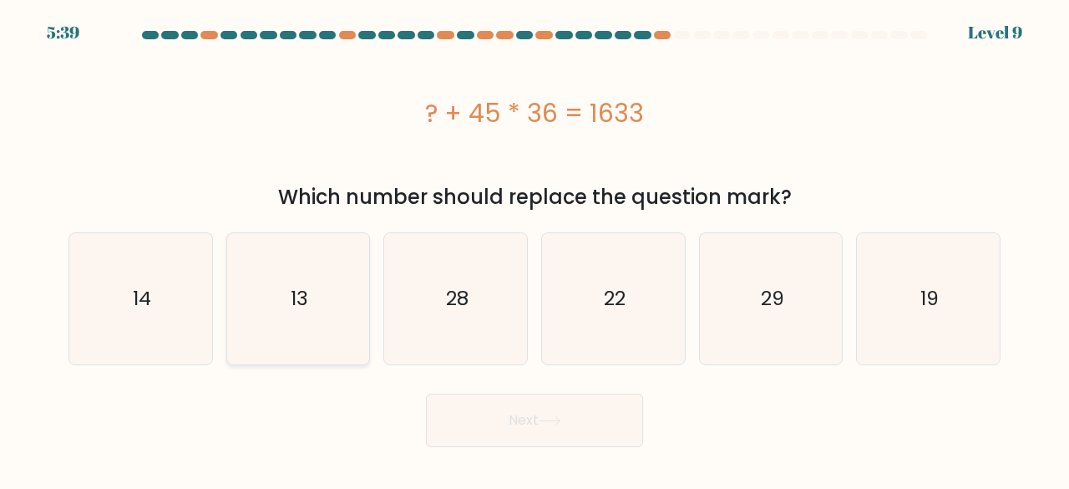
click at [309, 279] on icon "13" at bounding box center [298, 298] width 131 height 131
click at [535, 249] on input "b. 13" at bounding box center [535, 247] width 1 height 4
radio input "true"
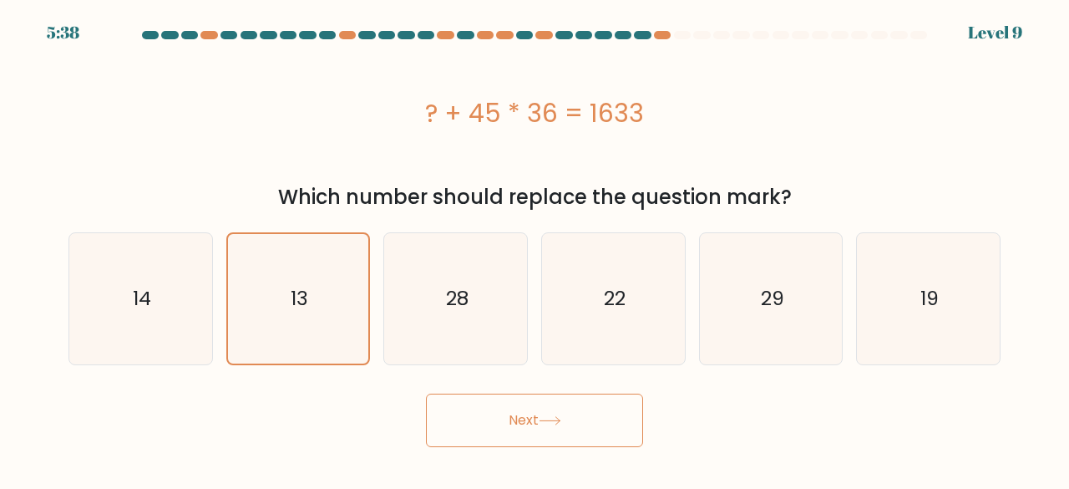
click at [571, 427] on button "Next" at bounding box center [534, 420] width 217 height 53
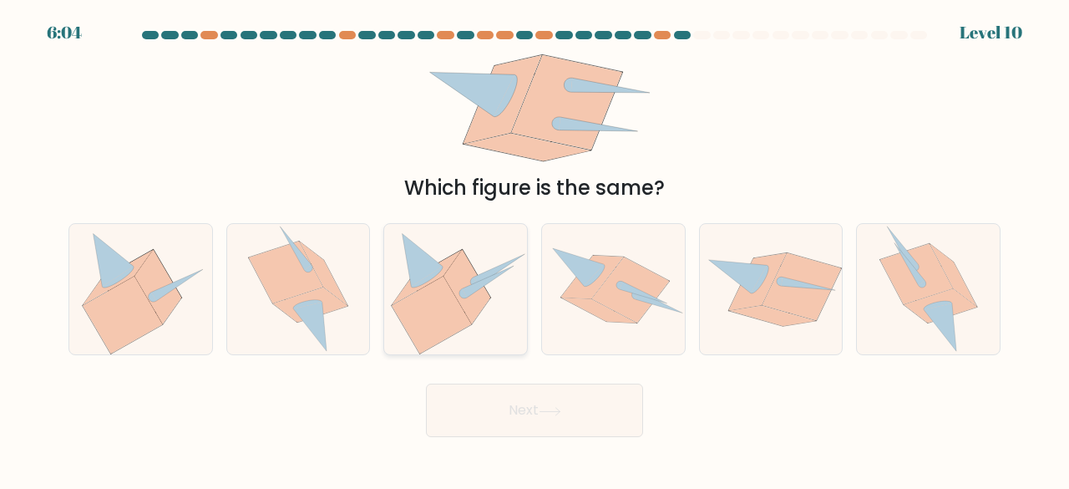
click at [444, 309] on icon at bounding box center [432, 315] width 79 height 77
click at [535, 249] on input "c." at bounding box center [535, 247] width 1 height 4
radio input "true"
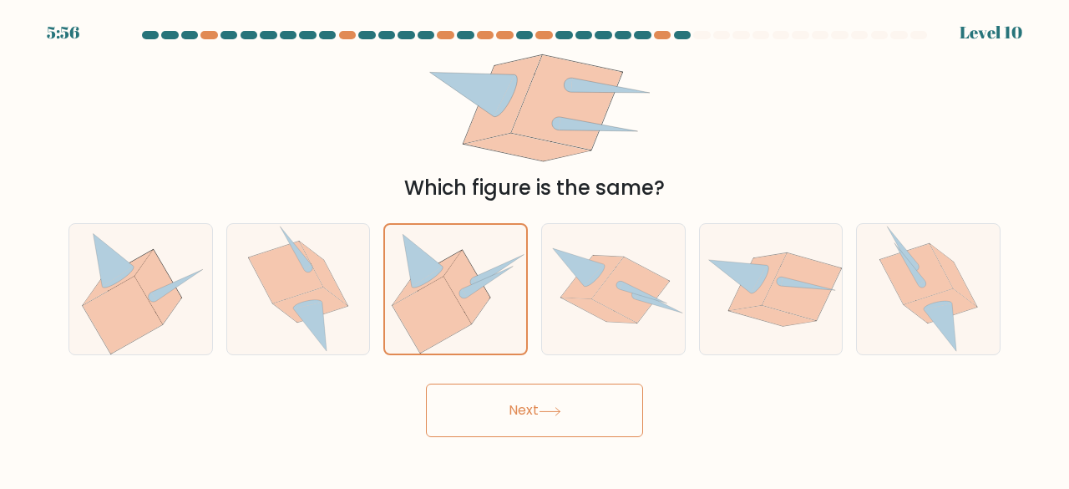
click at [575, 414] on button "Next" at bounding box center [534, 409] width 217 height 53
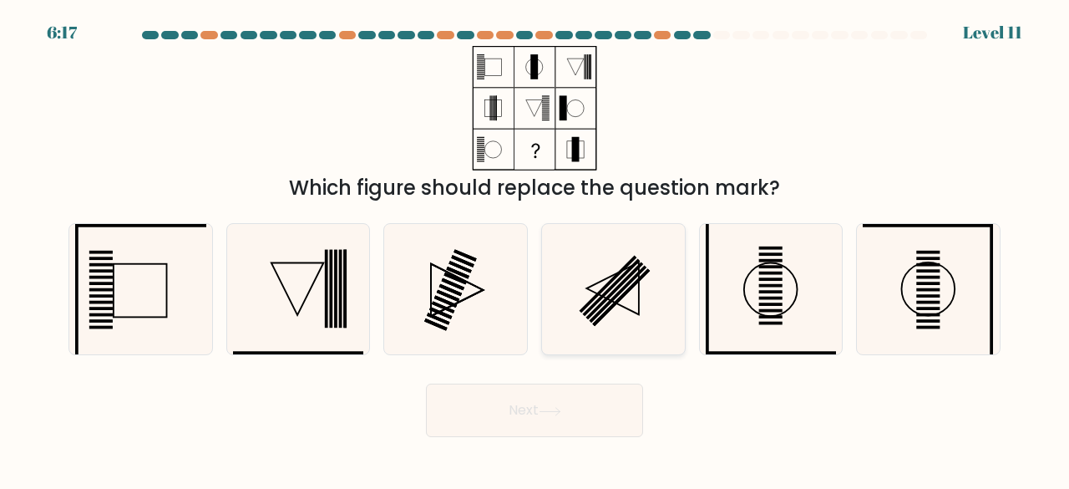
click at [627, 287] on rect at bounding box center [619, 294] width 58 height 58
click at [536, 249] on input "d." at bounding box center [535, 247] width 1 height 4
radio input "true"
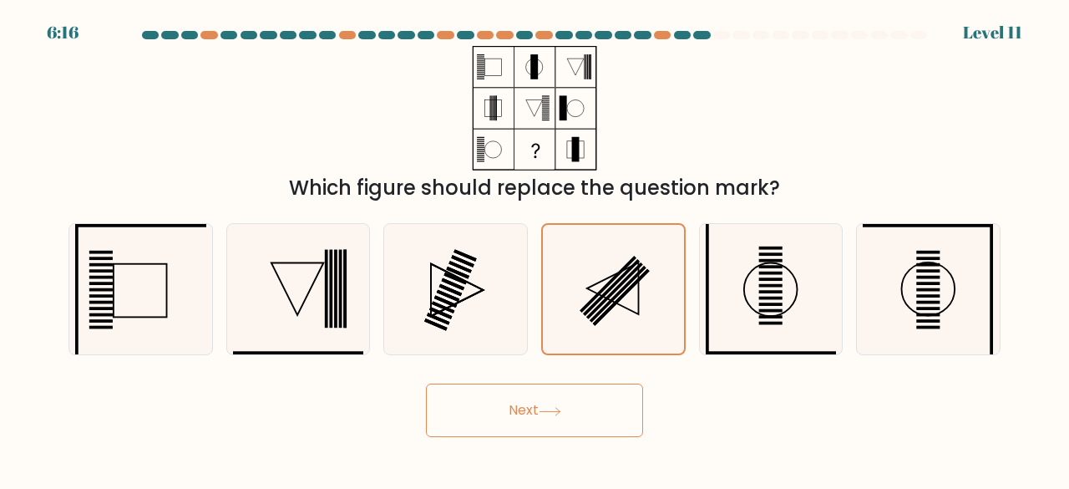
click at [563, 422] on button "Next" at bounding box center [534, 409] width 217 height 53
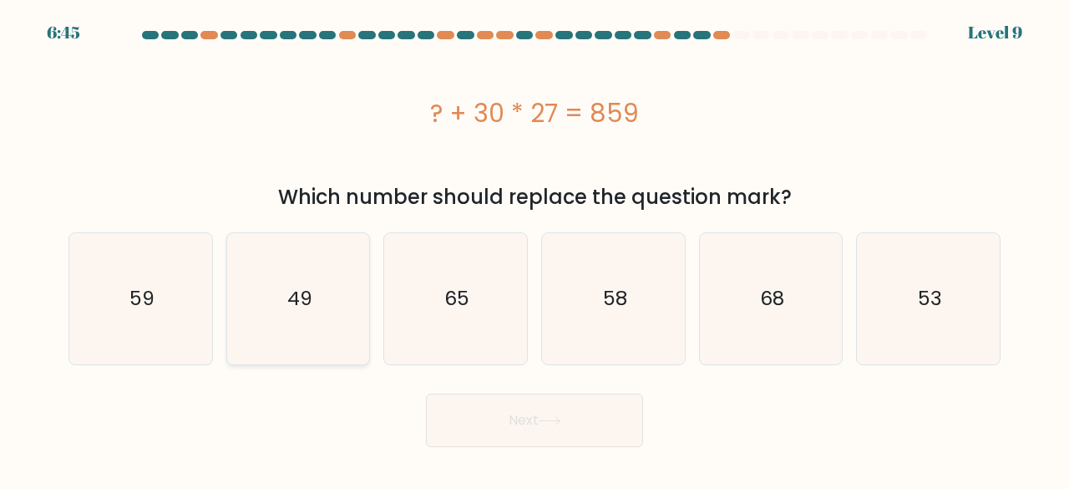
click at [280, 298] on icon "49" at bounding box center [298, 298] width 131 height 131
click at [535, 249] on input "b. 49" at bounding box center [535, 247] width 1 height 4
radio input "true"
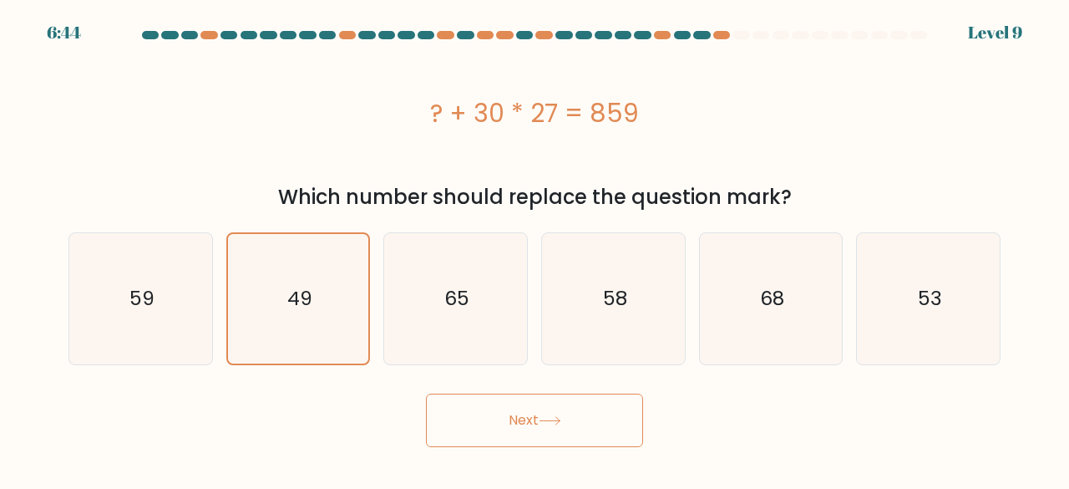
click at [535, 424] on button "Next" at bounding box center [534, 420] width 217 height 53
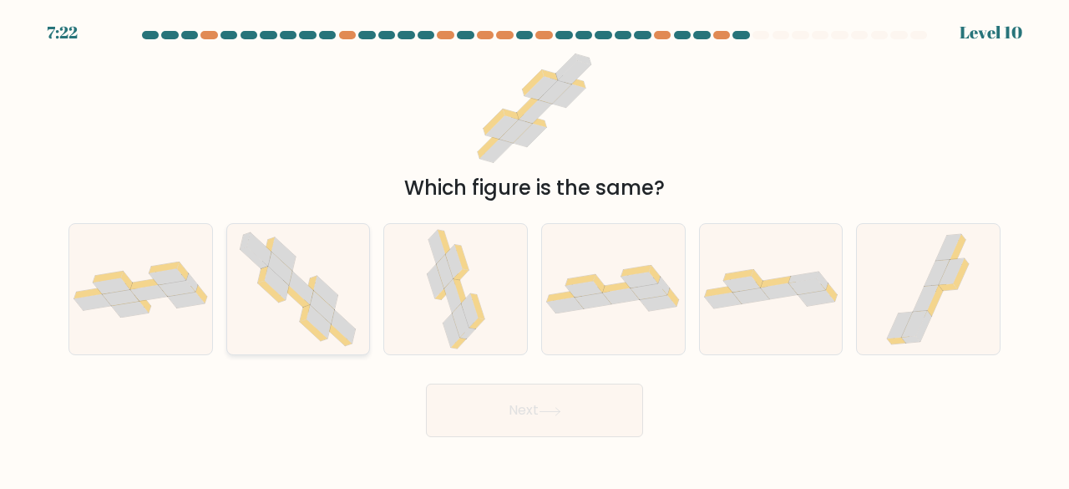
click at [302, 281] on icon at bounding box center [302, 288] width 24 height 33
click at [535, 249] on input "b." at bounding box center [535, 247] width 1 height 4
radio input "true"
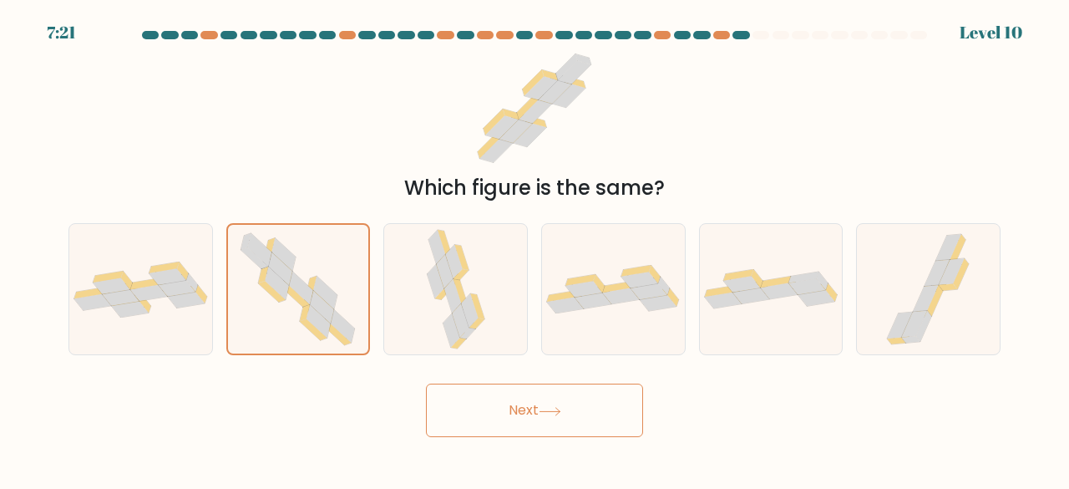
click at [560, 403] on button "Next" at bounding box center [534, 409] width 217 height 53
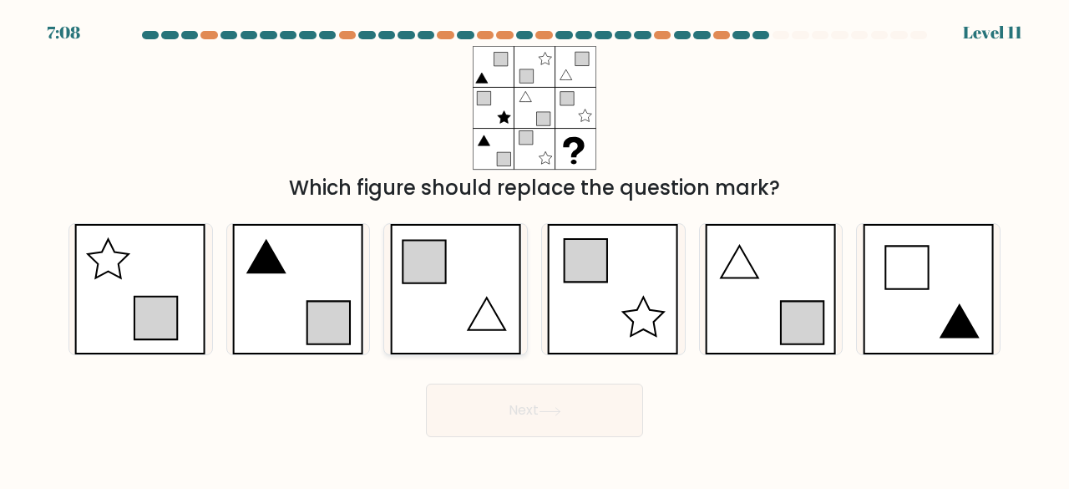
click at [453, 262] on icon at bounding box center [456, 289] width 132 height 131
click at [535, 249] on input "c." at bounding box center [535, 247] width 1 height 4
radio input "true"
click at [576, 408] on button "Next" at bounding box center [534, 409] width 217 height 53
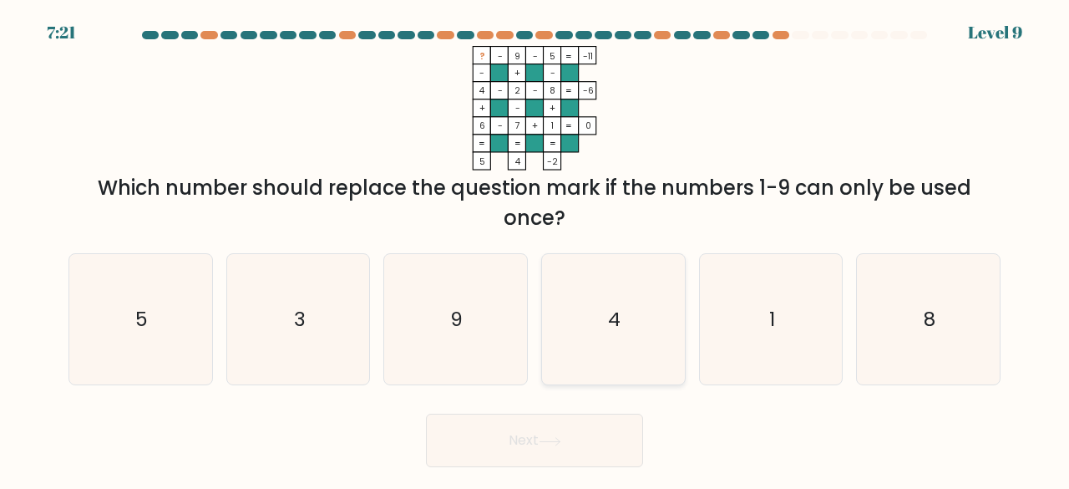
click at [623, 355] on icon "4" at bounding box center [613, 319] width 131 height 131
click at [536, 249] on input "d. 4" at bounding box center [535, 247] width 1 height 4
radio input "true"
click at [560, 444] on icon at bounding box center [550, 442] width 20 height 8
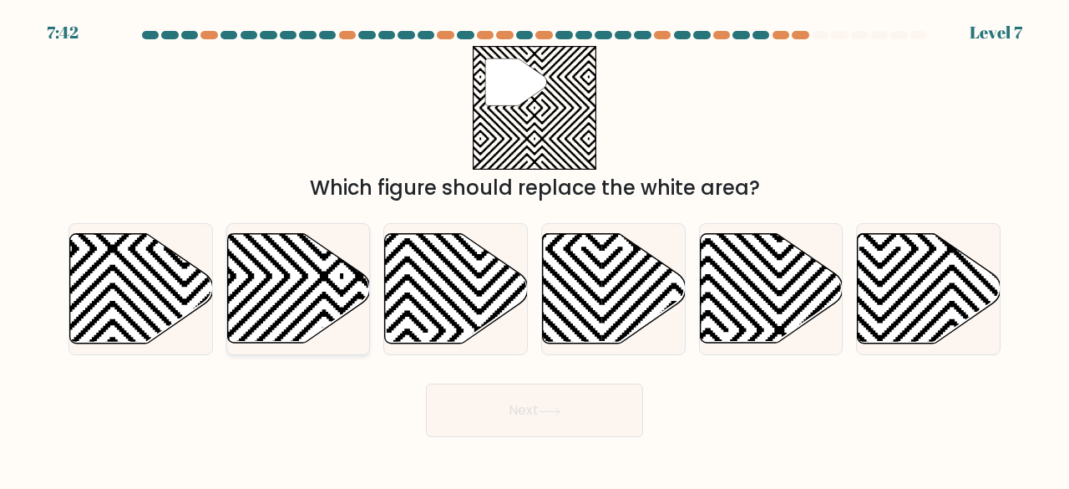
click at [257, 282] on icon at bounding box center [298, 288] width 143 height 109
click at [535, 249] on input "b." at bounding box center [535, 247] width 1 height 4
radio input "true"
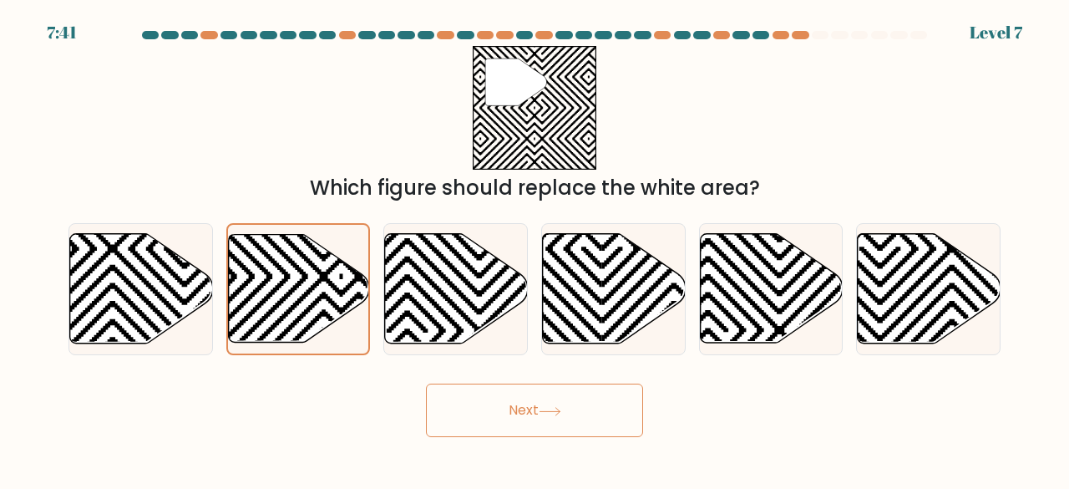
click at [621, 411] on button "Next" at bounding box center [534, 409] width 217 height 53
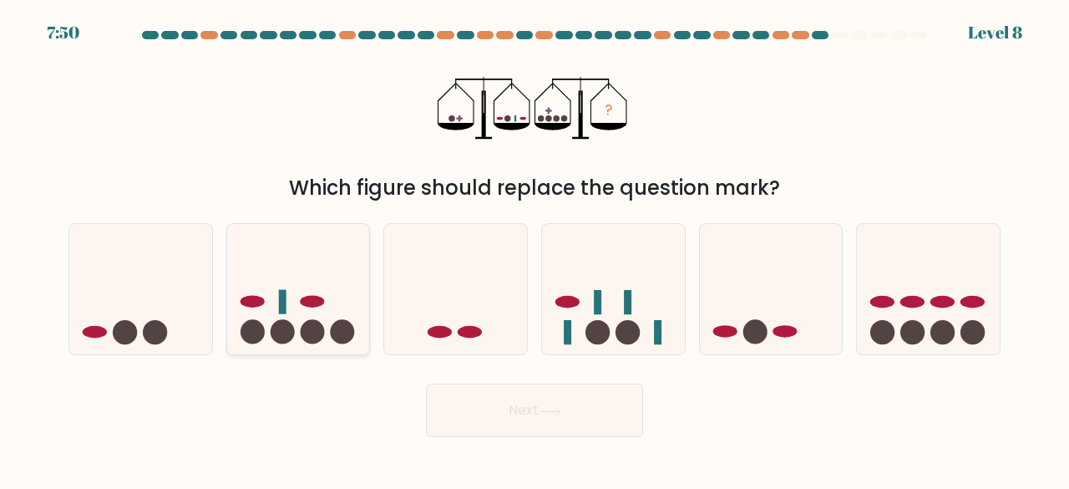
click at [293, 307] on icon at bounding box center [298, 289] width 143 height 118
click at [535, 249] on input "b." at bounding box center [535, 247] width 1 height 4
radio input "true"
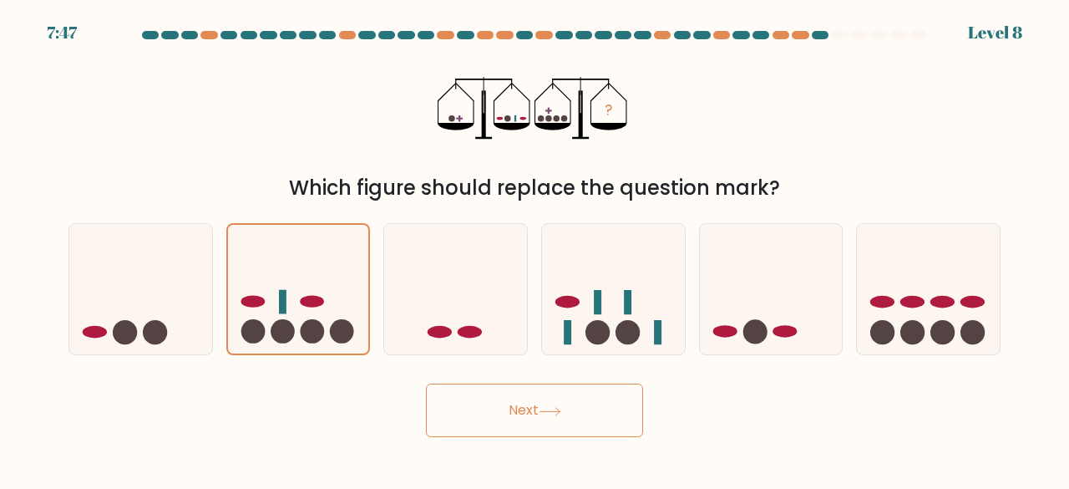
click at [588, 405] on button "Next" at bounding box center [534, 409] width 217 height 53
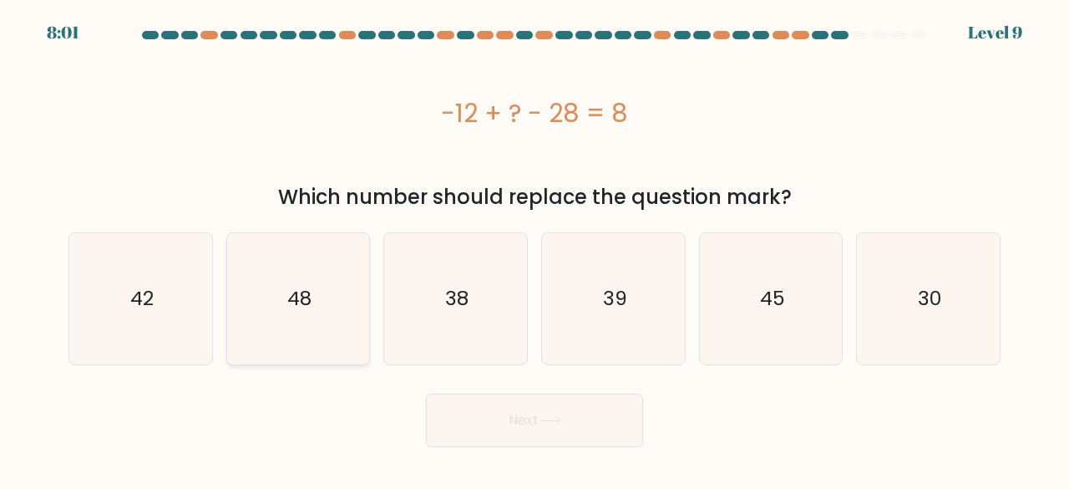
click at [334, 288] on icon "48" at bounding box center [298, 298] width 131 height 131
click at [535, 249] on input "b. 48" at bounding box center [535, 247] width 1 height 4
radio input "true"
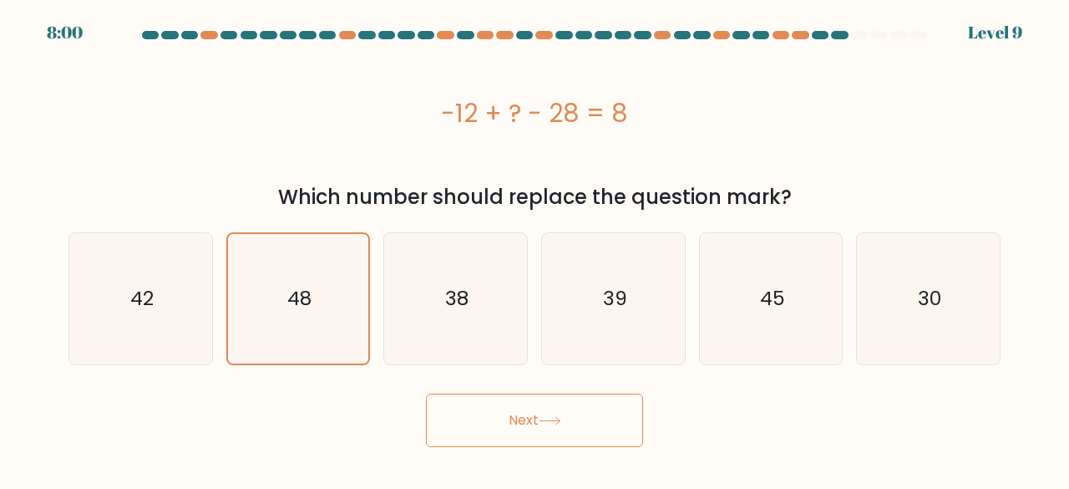
click at [538, 422] on button "Next" at bounding box center [534, 420] width 217 height 53
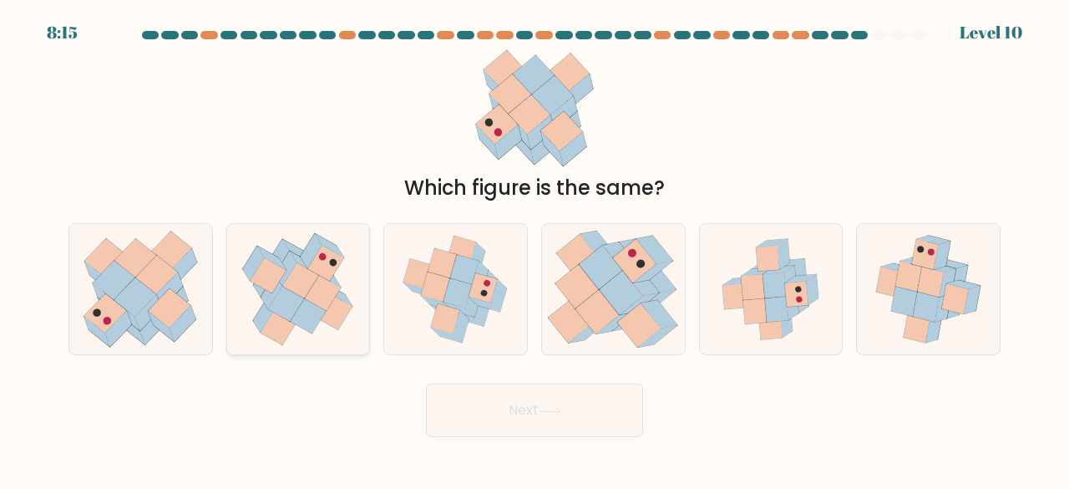
click at [289, 300] on icon at bounding box center [287, 303] width 36 height 35
click at [535, 249] on input "b." at bounding box center [535, 247] width 1 height 4
radio input "true"
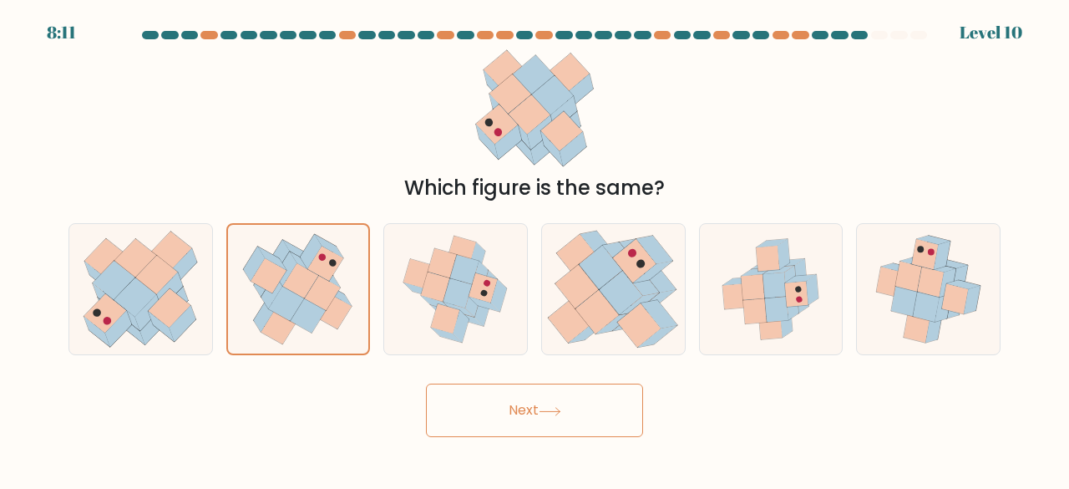
click at [582, 404] on button "Next" at bounding box center [534, 409] width 217 height 53
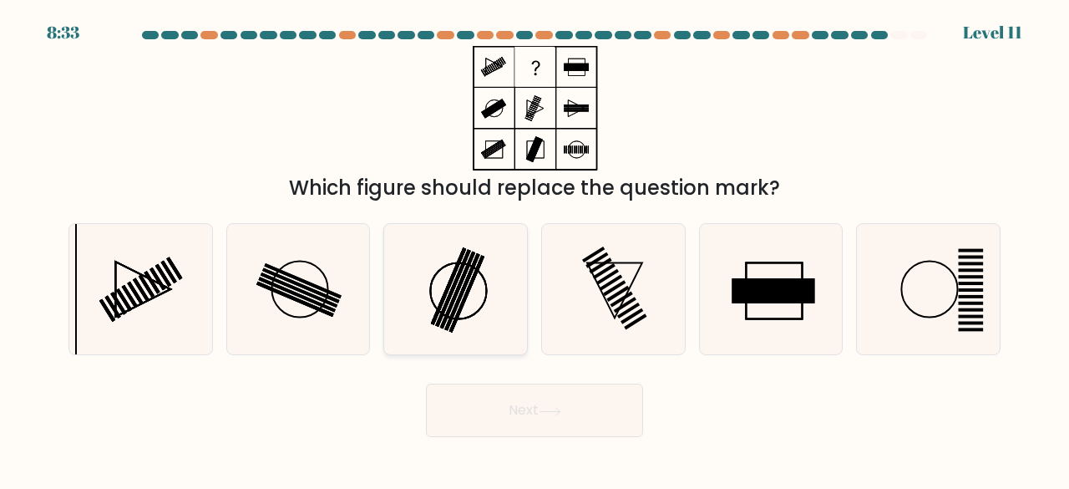
click at [478, 279] on icon at bounding box center [455, 289] width 131 height 131
click at [535, 249] on input "c." at bounding box center [535, 247] width 1 height 4
radio input "true"
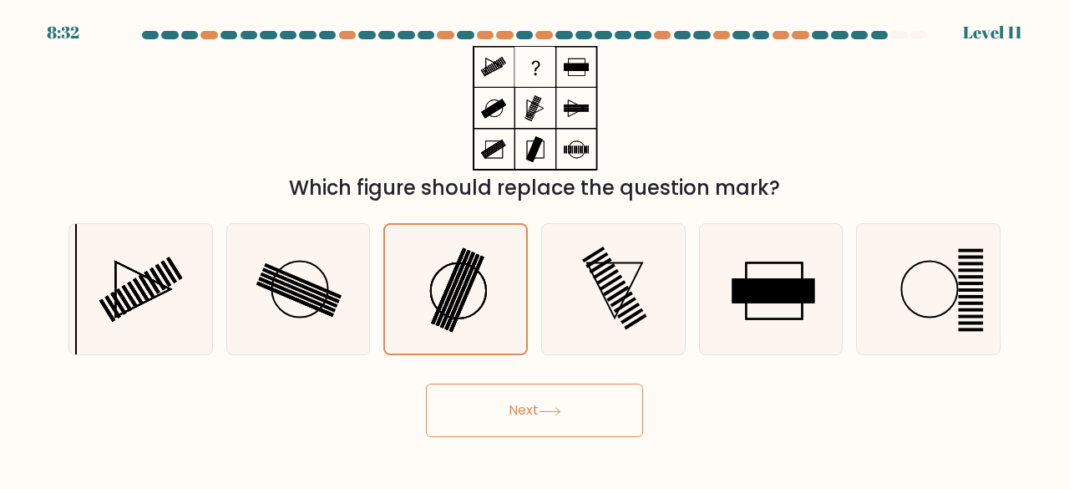
click at [575, 395] on button "Next" at bounding box center [534, 409] width 217 height 53
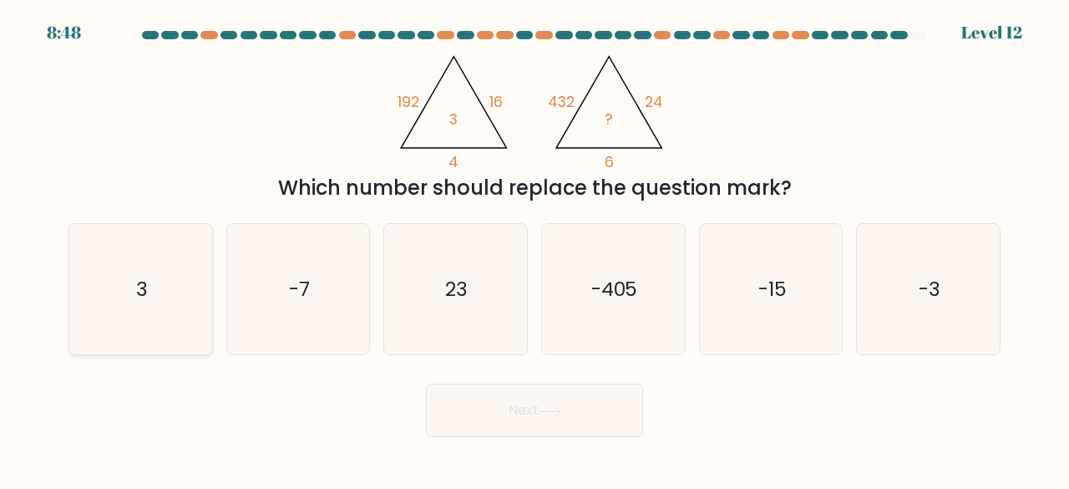
click at [134, 279] on icon "3" at bounding box center [140, 289] width 131 height 131
click at [535, 249] on input "a. 3" at bounding box center [535, 247] width 1 height 4
radio input "true"
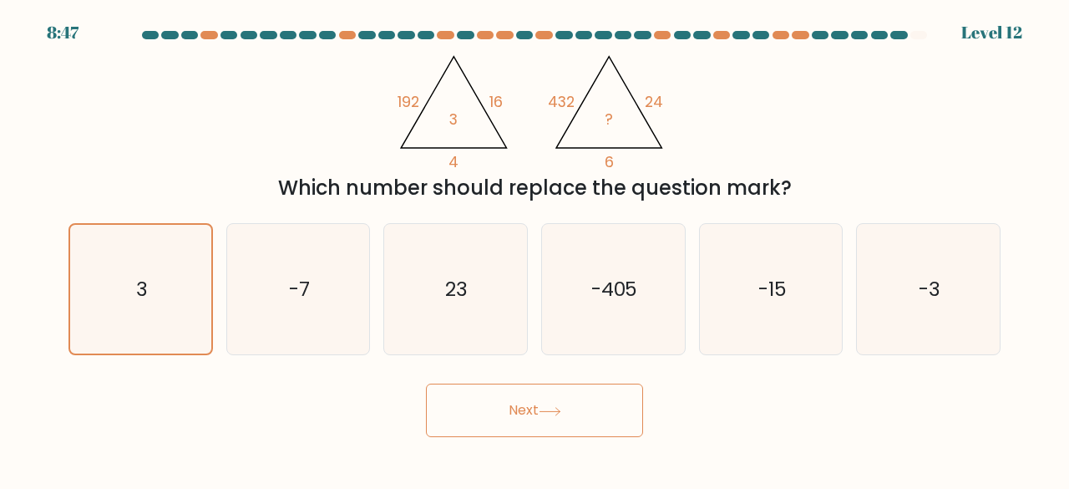
click at [583, 414] on button "Next" at bounding box center [534, 409] width 217 height 53
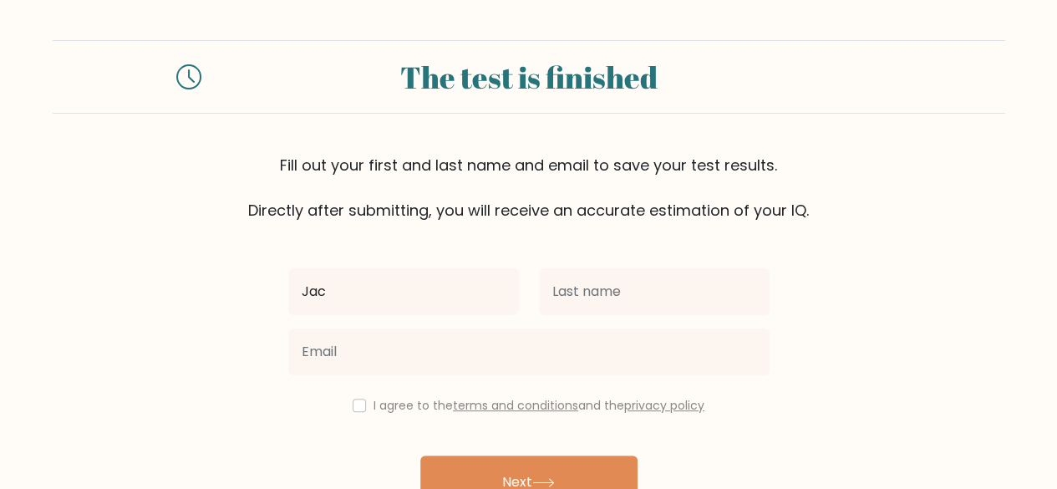
type input "Jackylyn"
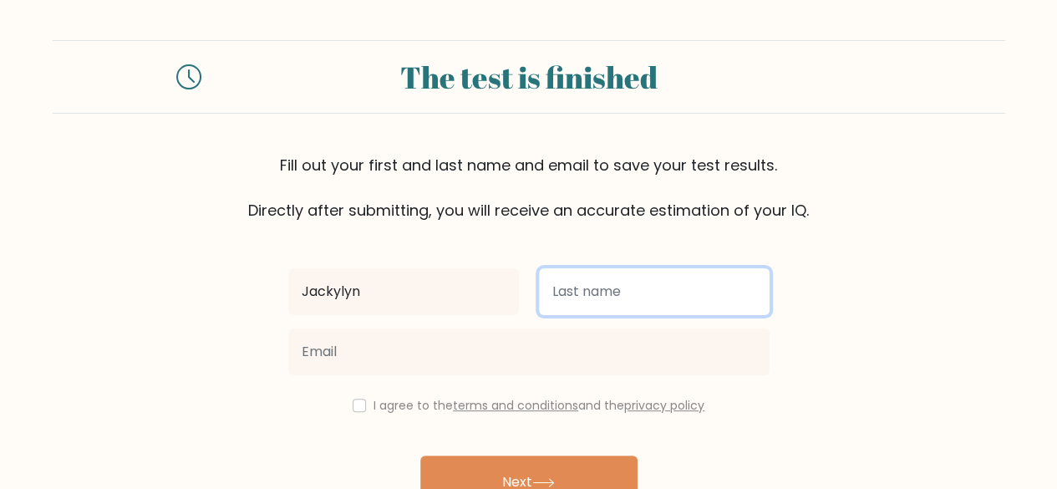
click at [608, 293] on input "text" at bounding box center [654, 291] width 231 height 47
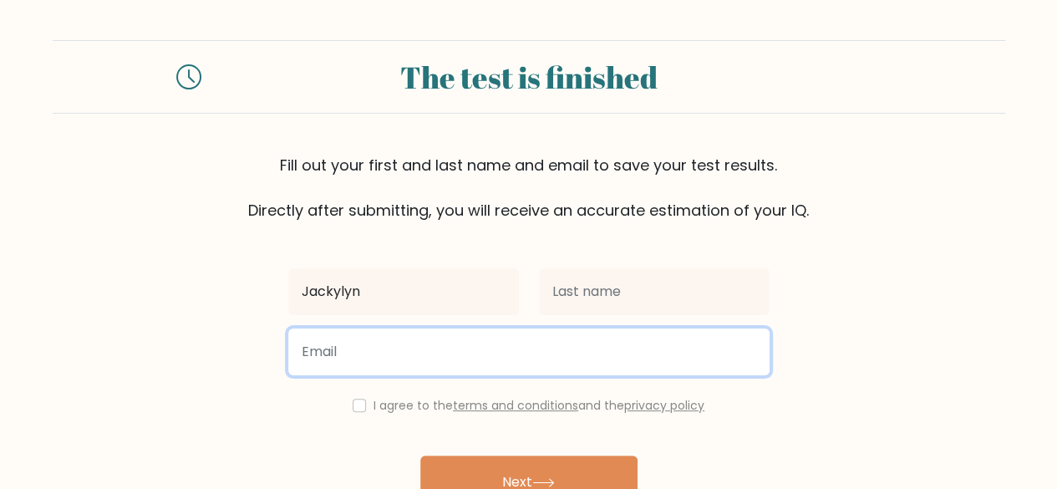
click at [465, 364] on input "email" at bounding box center [528, 351] width 481 height 47
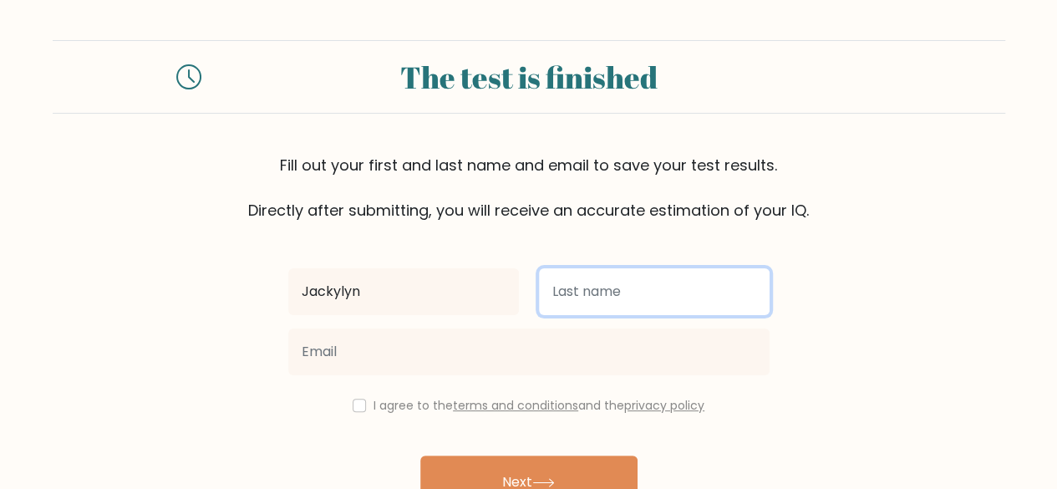
click at [635, 298] on input "text" at bounding box center [654, 291] width 231 height 47
type input "Fulgar"
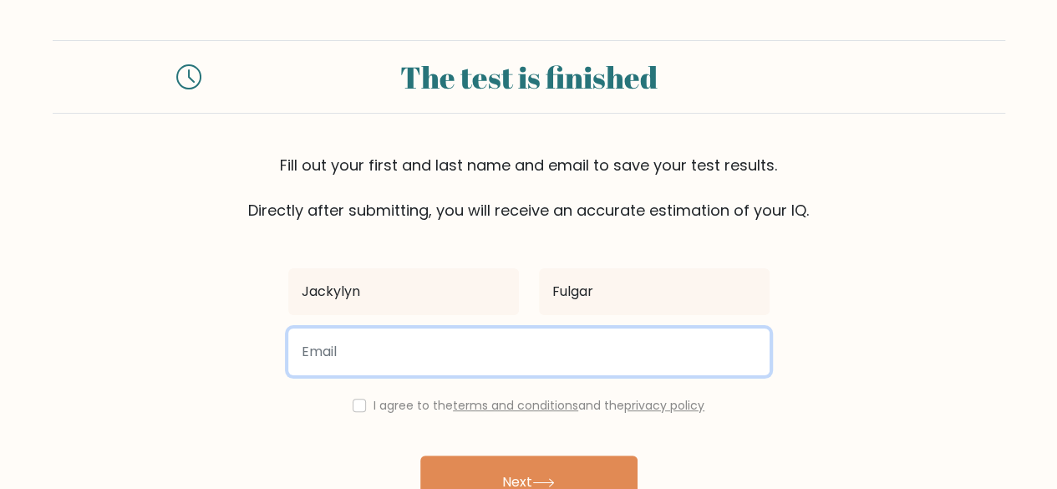
click at [532, 358] on input "email" at bounding box center [528, 351] width 481 height 47
type input "[EMAIL_ADDRESS][DOMAIN_NAME]"
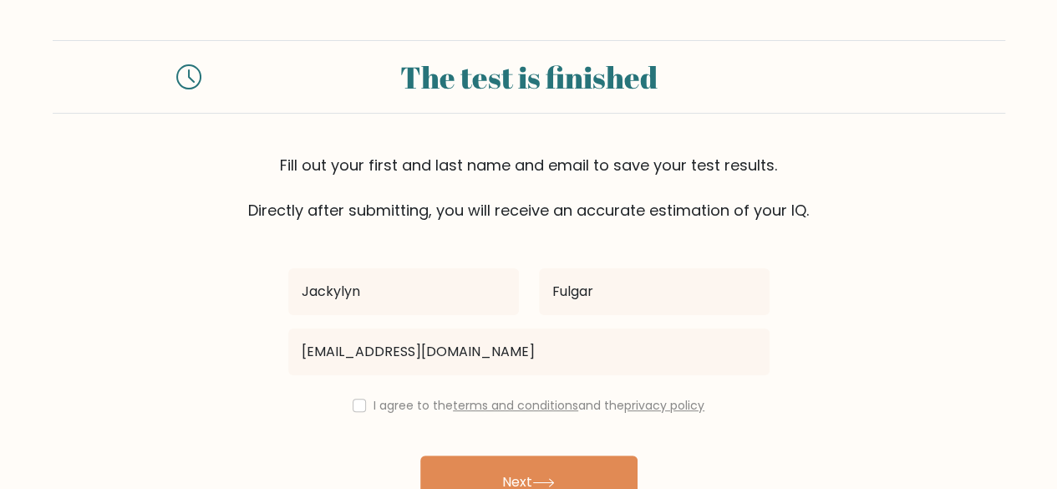
click at [366, 409] on div "I agree to the terms and conditions and the privacy policy" at bounding box center [528, 405] width 501 height 20
click at [359, 409] on input "checkbox" at bounding box center [359, 405] width 13 height 13
checkbox input "true"
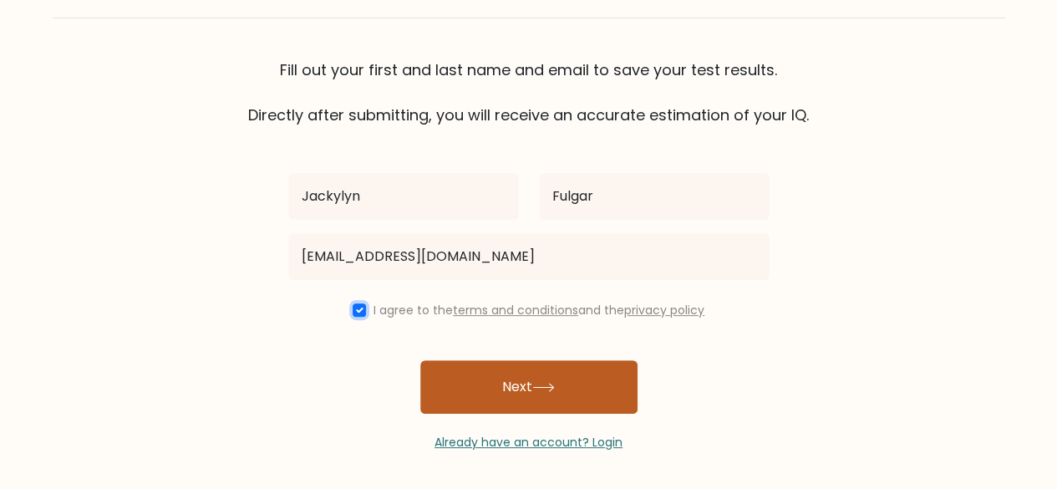
scroll to position [96, 0]
click at [515, 380] on button "Next" at bounding box center [528, 385] width 217 height 53
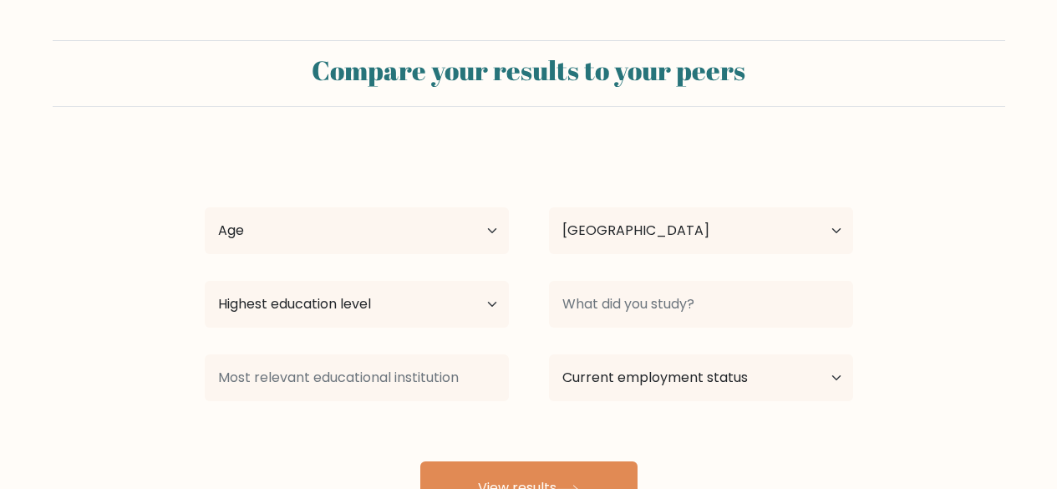
select select "PH"
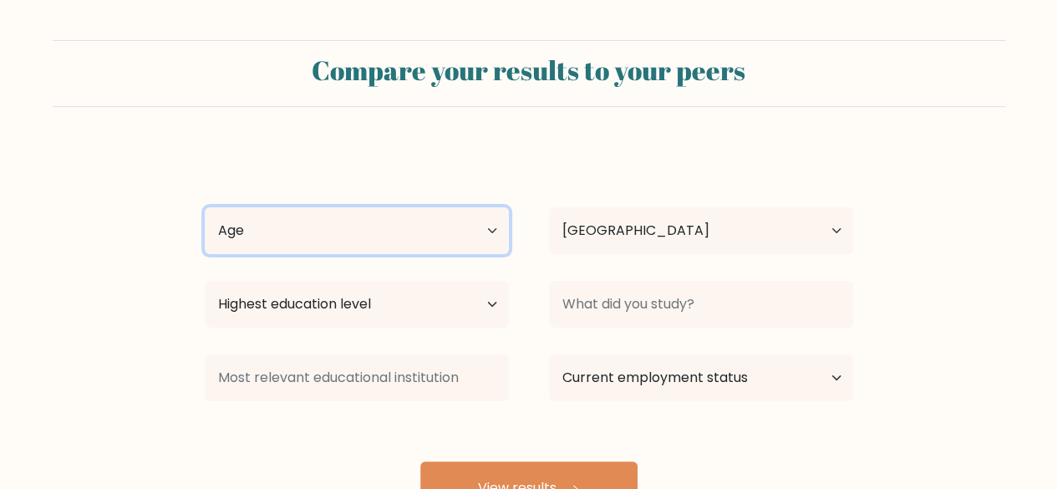
click at [471, 235] on select "Age Under 18 years old 18-24 years old 25-34 years old 35-44 years old 45-54 ye…" at bounding box center [357, 230] width 304 height 47
select select "25_34"
click at [205, 207] on select "Age Under 18 years old 18-24 years old 25-34 years old 35-44 years old 45-54 ye…" at bounding box center [357, 230] width 304 height 47
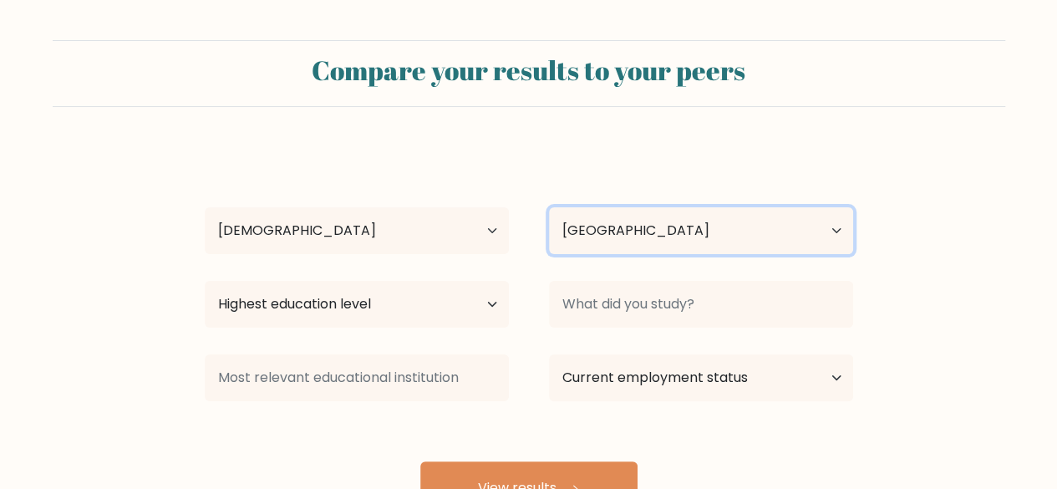
click at [675, 246] on select "Country Afghanistan Albania Algeria American Samoa Andorra Angola Anguilla Anta…" at bounding box center [701, 230] width 304 height 47
click at [549, 207] on select "Country Afghanistan Albania Algeria American Samoa Andorra Angola Anguilla Anta…" at bounding box center [701, 230] width 304 height 47
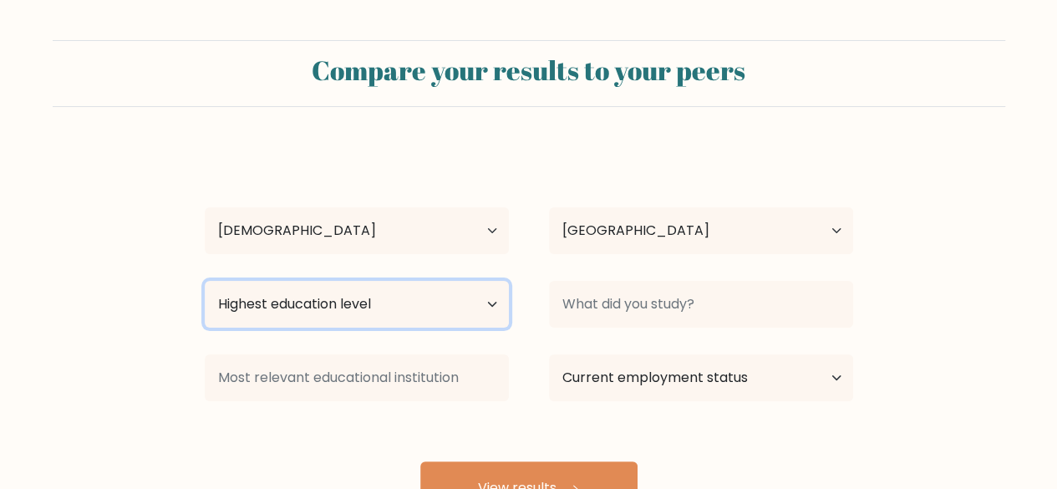
click at [335, 301] on select "Highest education level No schooling Primary Lower Secondary Upper Secondary Oc…" at bounding box center [357, 304] width 304 height 47
select select "bachelors_degree"
click at [205, 281] on select "Highest education level No schooling Primary Lower Secondary Upper Secondary Oc…" at bounding box center [357, 304] width 304 height 47
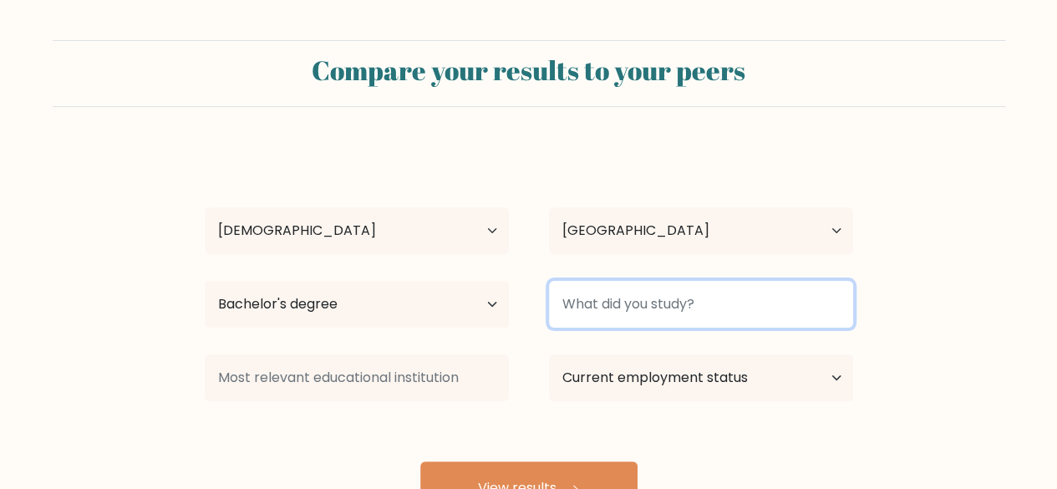
click at [655, 303] on input at bounding box center [701, 304] width 304 height 47
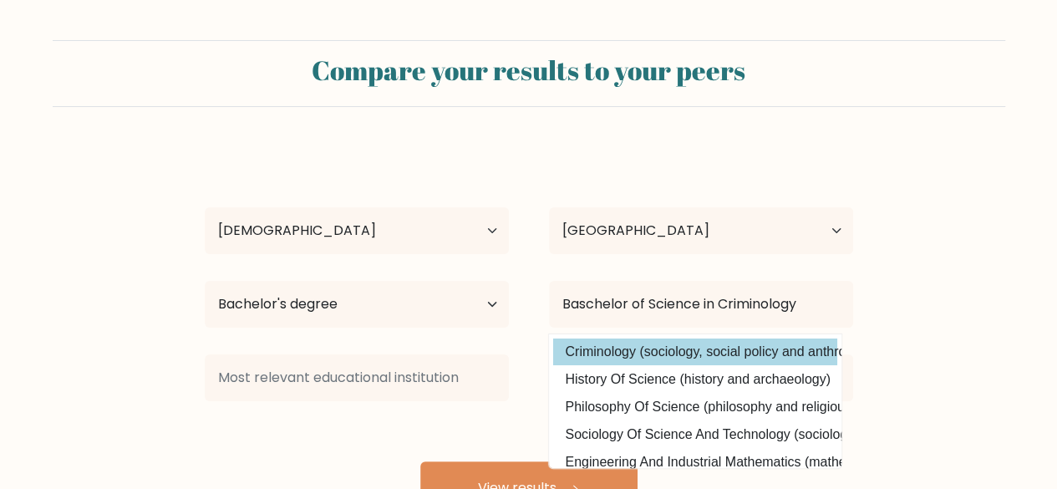
click at [600, 353] on option "Criminology (sociology, social policy and anthropology)" at bounding box center [695, 351] width 284 height 27
type input "Criminology"
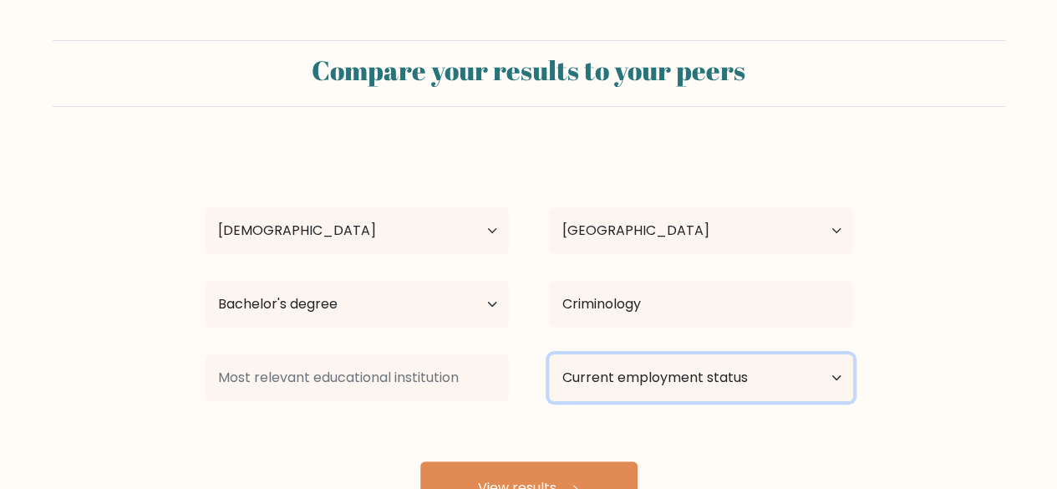
click at [582, 380] on select "Current employment status Employed Student Retired Other / prefer not to answer" at bounding box center [701, 377] width 304 height 47
select select "other"
click at [549, 354] on select "Current employment status Employed Student Retired Other / prefer not to answer" at bounding box center [701, 377] width 304 height 47
click at [623, 383] on select "Current employment status Employed Student Retired Other / prefer not to answer" at bounding box center [701, 377] width 304 height 47
click at [623, 380] on select "Current employment status Employed Student Retired Other / prefer not to answer" at bounding box center [701, 377] width 304 height 47
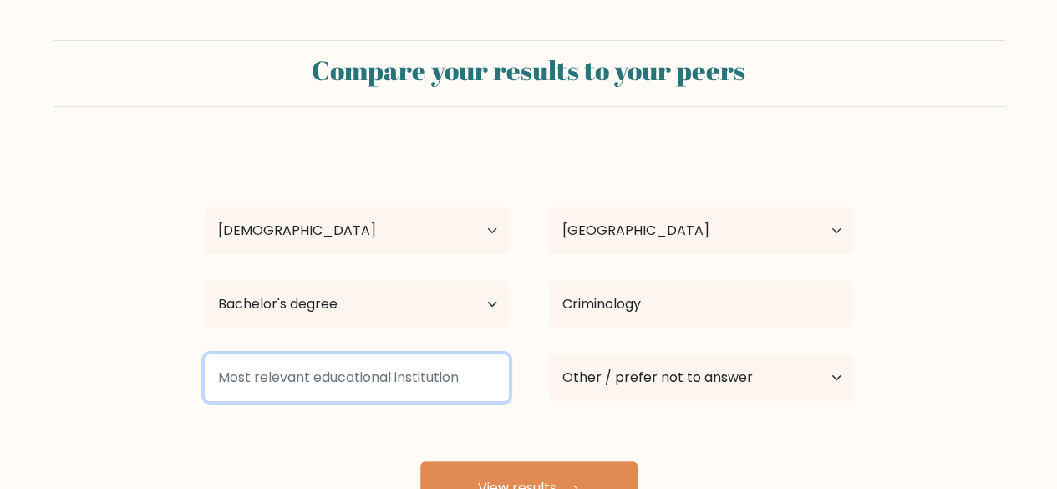
click at [414, 377] on input at bounding box center [357, 377] width 304 height 47
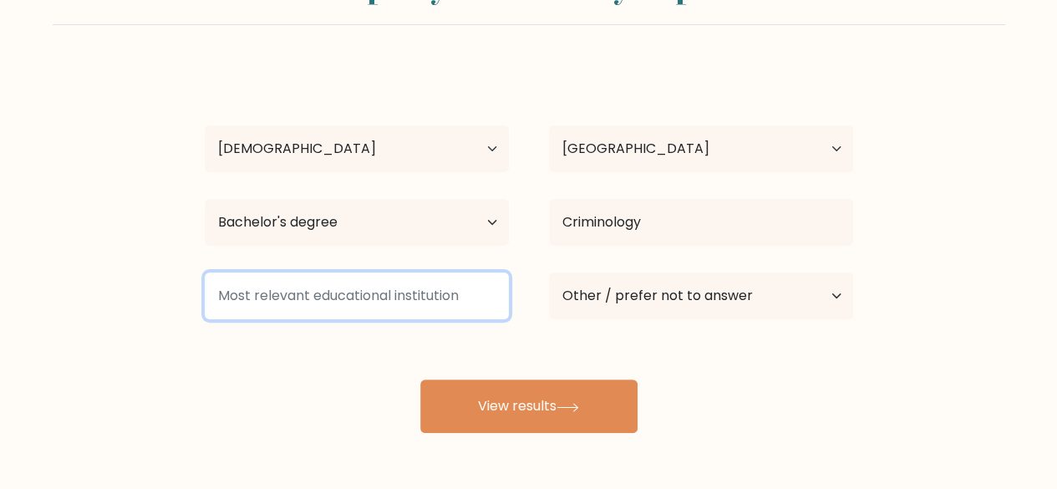
scroll to position [84, 0]
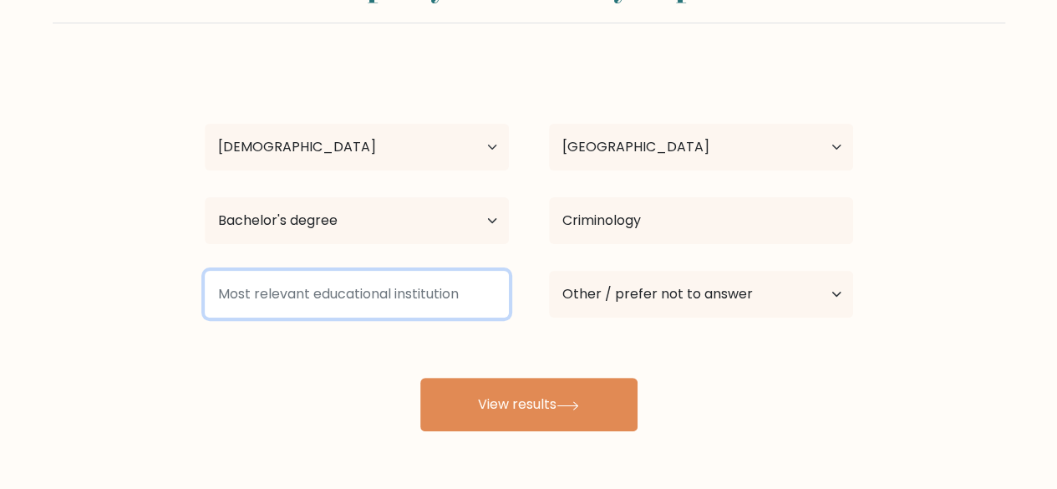
click at [346, 297] on input at bounding box center [357, 294] width 304 height 47
type input "d"
drag, startPoint x: 455, startPoint y: 292, endPoint x: 341, endPoint y: 302, distance: 114.1
click at [338, 300] on input at bounding box center [357, 294] width 304 height 47
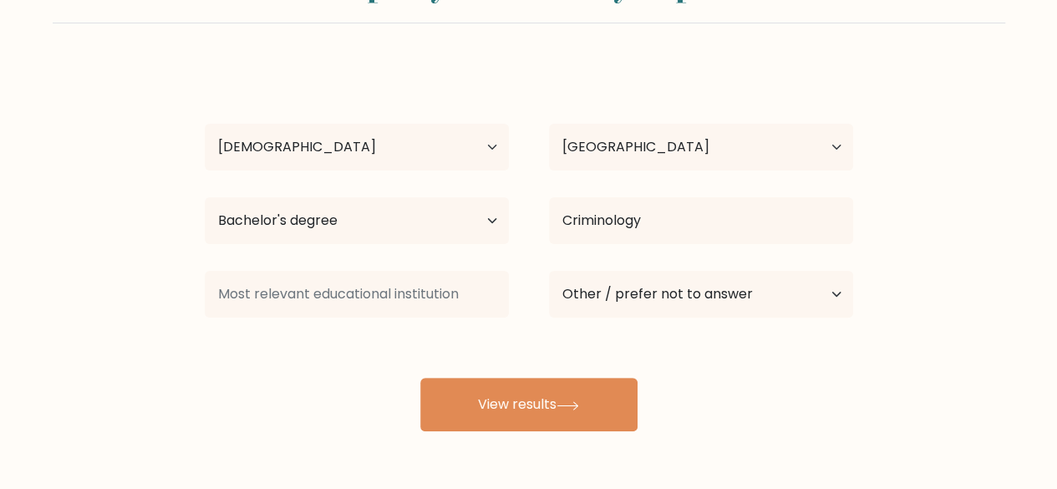
click at [102, 238] on form "Compare your results to your peers Jackylyn Fulgar Age Under 18 years old 18-24…" at bounding box center [528, 194] width 1057 height 475
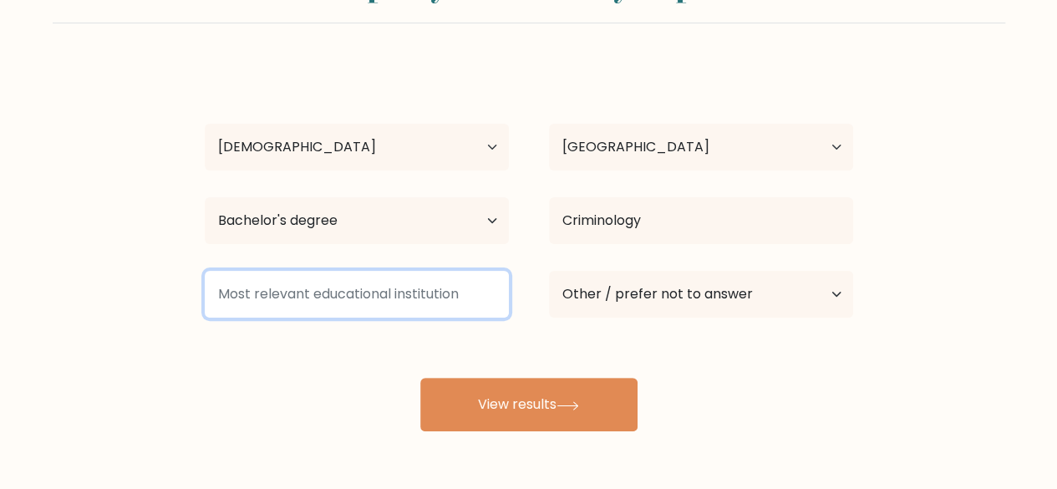
click at [414, 302] on input at bounding box center [357, 294] width 304 height 47
click at [425, 304] on input "Marry the" at bounding box center [357, 294] width 304 height 47
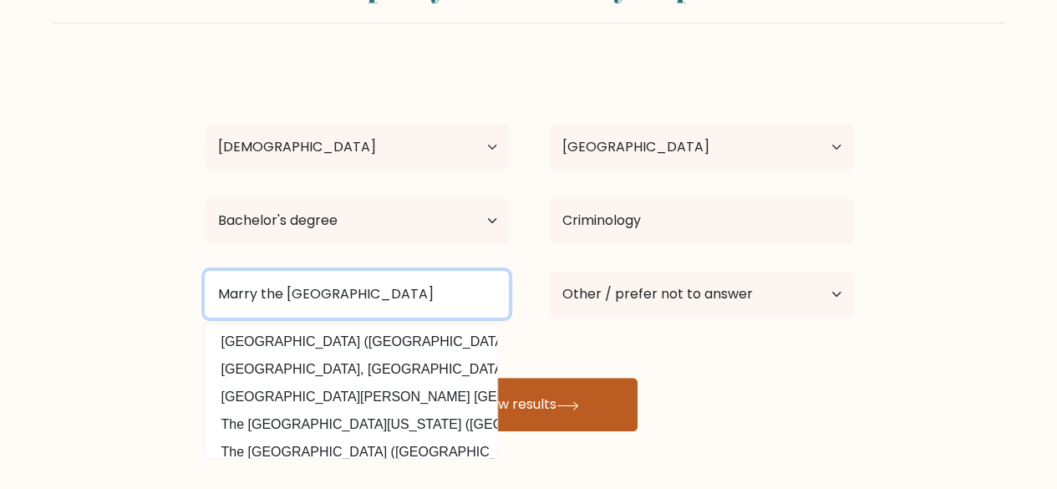
type input "Marry the Queen College of Quezon City"
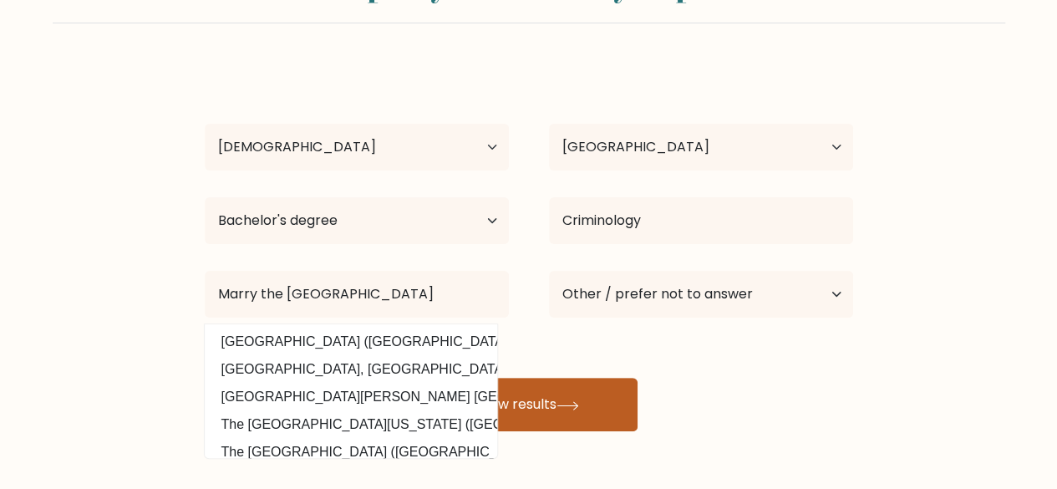
click at [600, 391] on button "View results" at bounding box center [528, 404] width 217 height 53
